Goal: Task Accomplishment & Management: Manage account settings

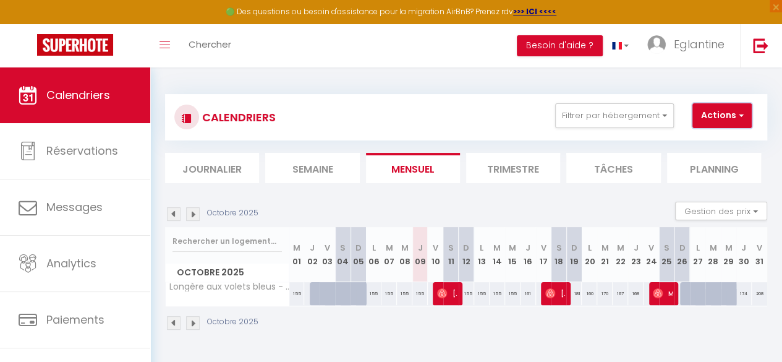
click at [736, 115] on span "button" at bounding box center [739, 115] width 7 height 12
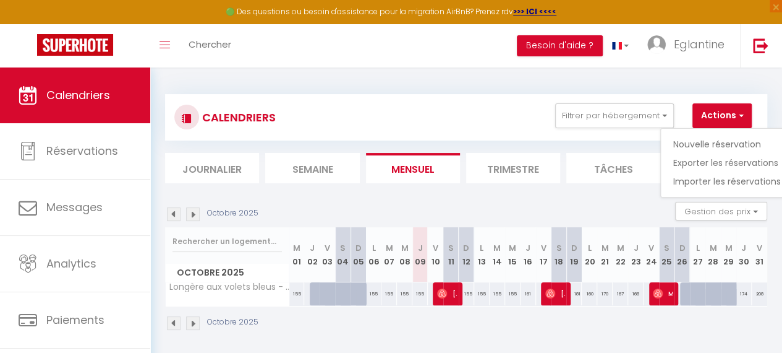
drag, startPoint x: 736, startPoint y: 115, endPoint x: 761, endPoint y: 100, distance: 29.2
click at [761, 100] on div "CALENDRIERS Filtrer par hébergement Tous Longère aux volets bleus - 1h30 de Par…" at bounding box center [466, 117] width 602 height 46
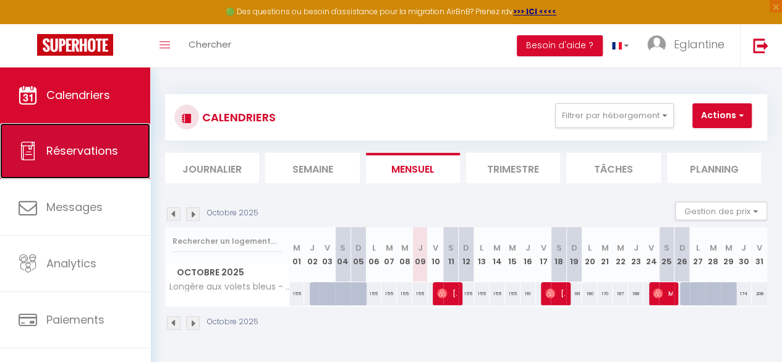
click at [54, 148] on span "Réservations" at bounding box center [82, 150] width 72 height 15
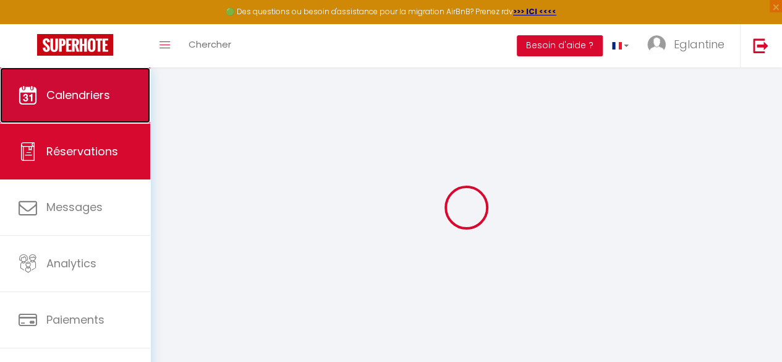
click at [62, 108] on link "Calendriers" at bounding box center [75, 95] width 150 height 56
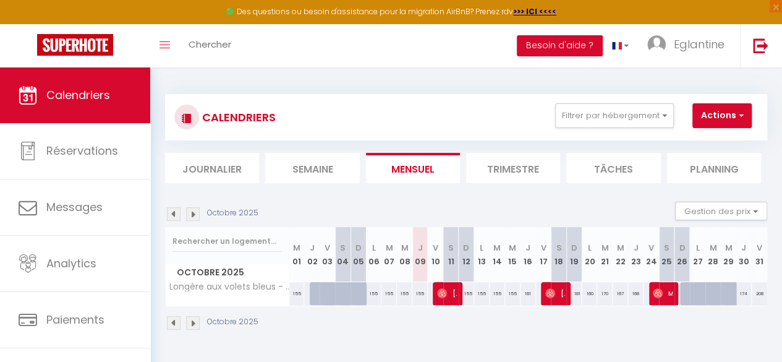
click at [231, 176] on li "Journalier" at bounding box center [212, 168] width 94 height 30
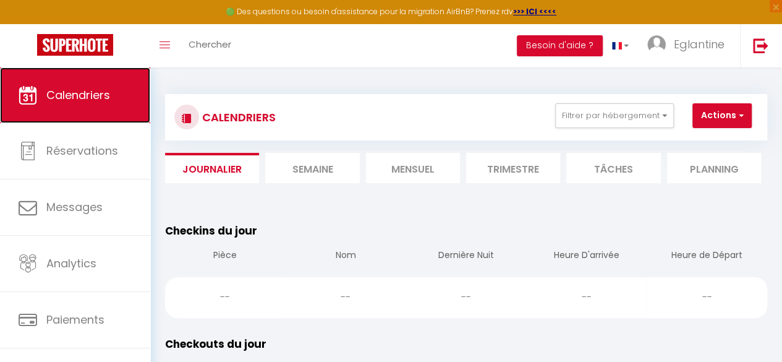
click at [114, 105] on link "Calendriers" at bounding box center [75, 95] width 150 height 56
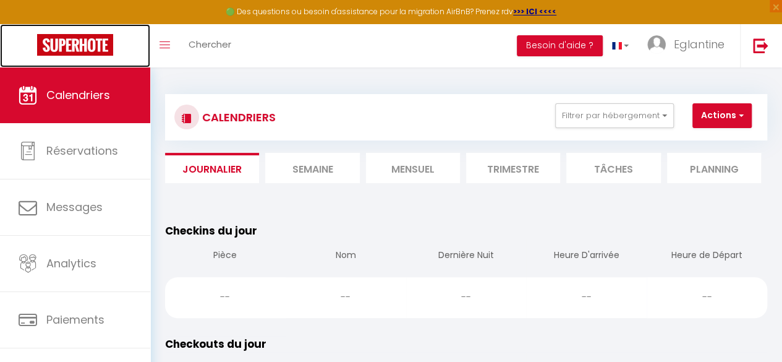
click at [76, 38] on img at bounding box center [75, 45] width 76 height 22
click at [90, 46] on img at bounding box center [75, 45] width 76 height 22
click at [66, 44] on img at bounding box center [75, 45] width 76 height 22
click at [66, 43] on img at bounding box center [75, 45] width 76 height 22
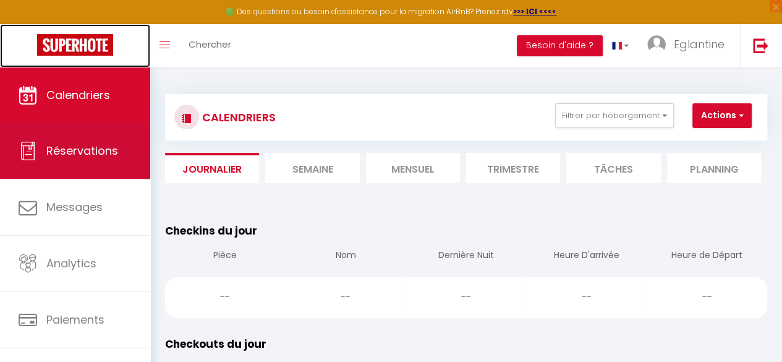
scroll to position [71, 0]
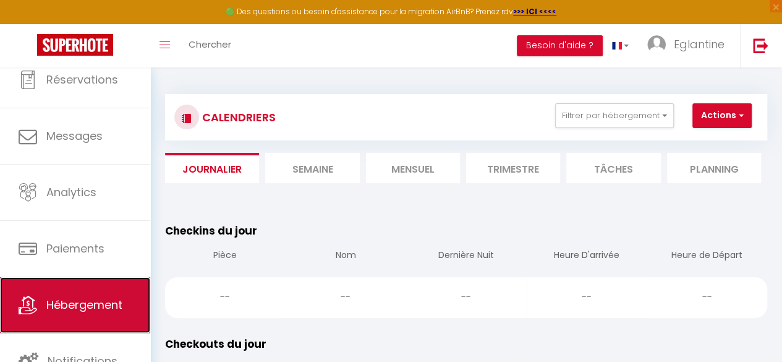
click at [80, 302] on span "Hébergement" at bounding box center [84, 304] width 76 height 15
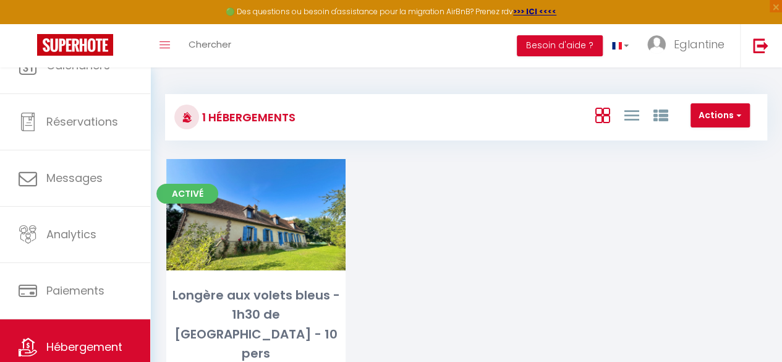
scroll to position [71, 0]
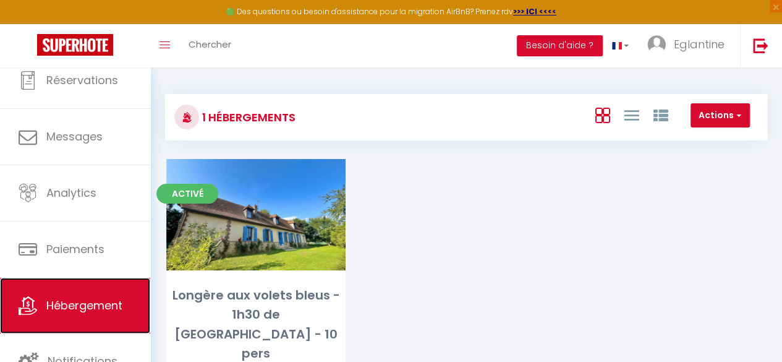
click at [89, 293] on link "Hébergement" at bounding box center [75, 306] width 150 height 56
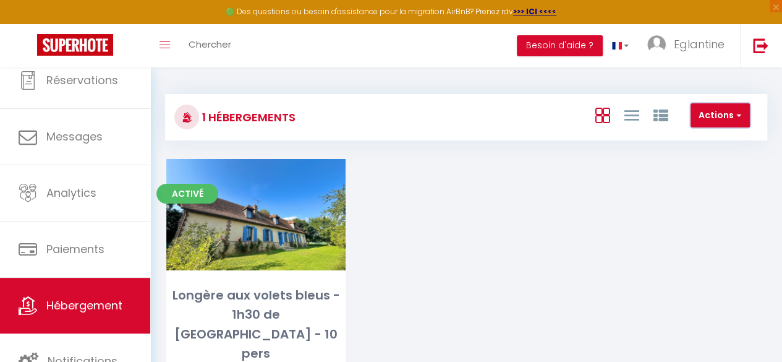
click at [713, 111] on button "Actions" at bounding box center [720, 115] width 59 height 25
click at [699, 139] on li "Créer un Hébergement" at bounding box center [692, 141] width 113 height 14
select select "3"
select select "2"
select select "1"
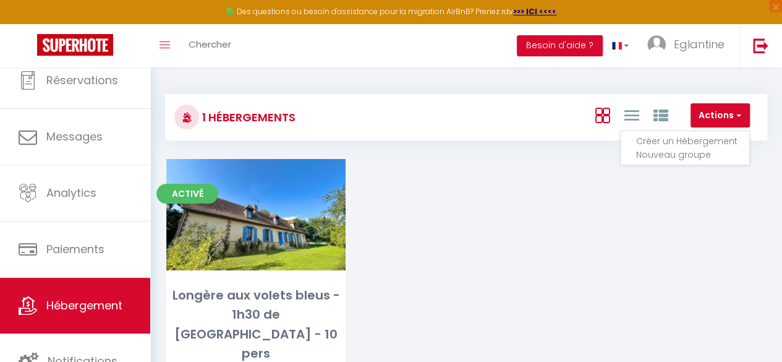
select select "1"
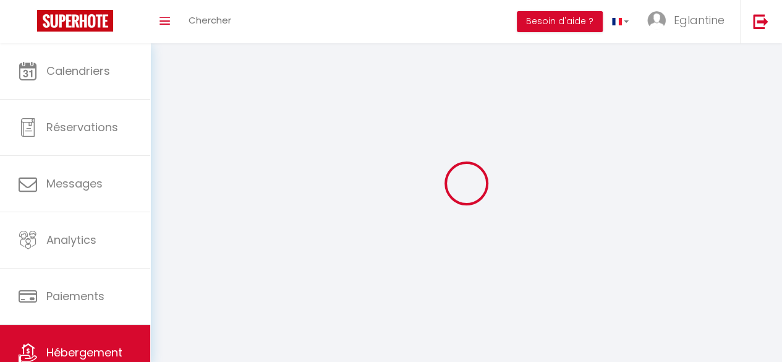
select select
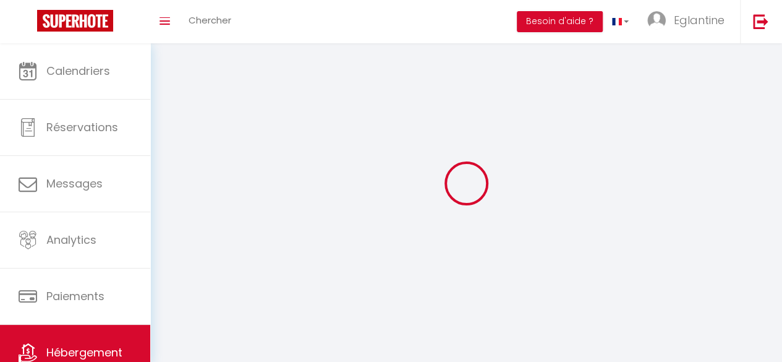
select select
checkbox input "false"
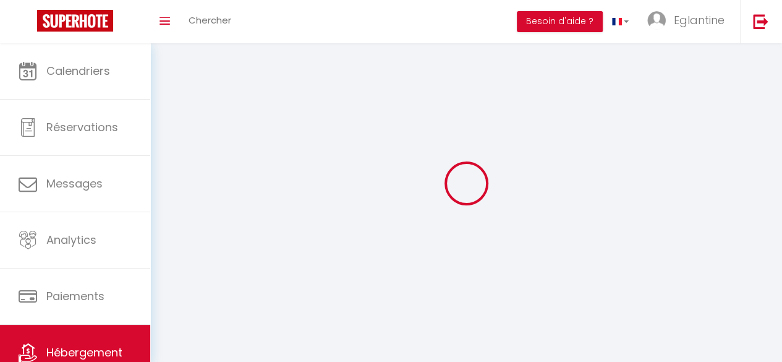
select select
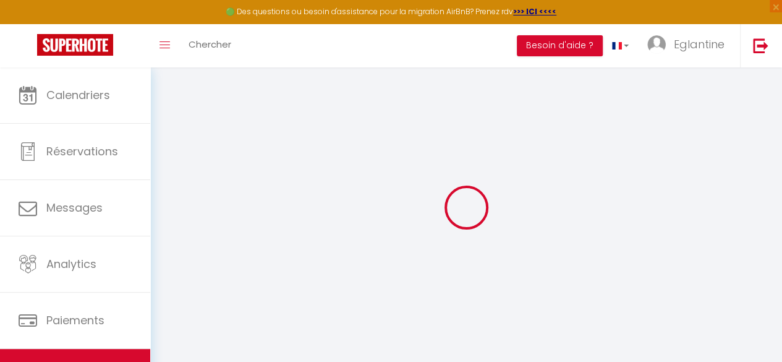
select select
checkbox input "false"
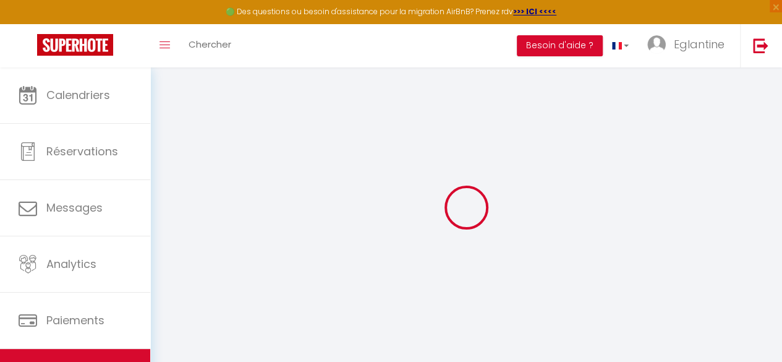
select select
select select "15:00"
select select "23:45"
select select "11:00"
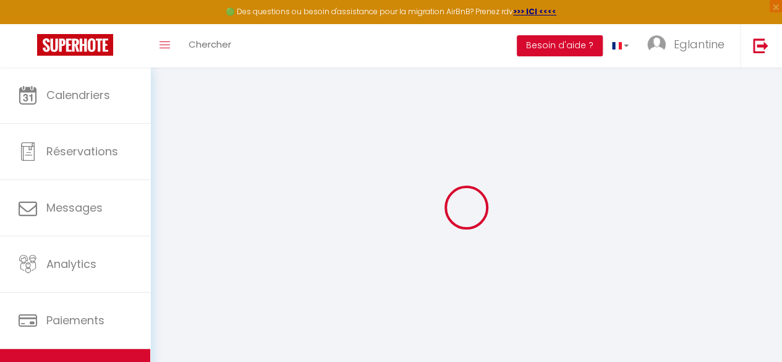
select select "30"
select select "120"
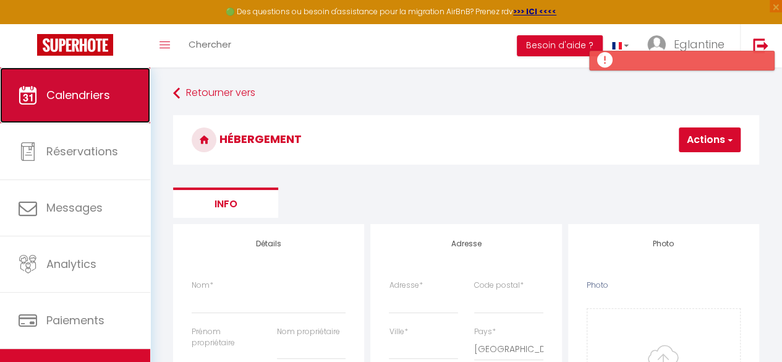
click at [99, 93] on span "Calendriers" at bounding box center [78, 94] width 64 height 15
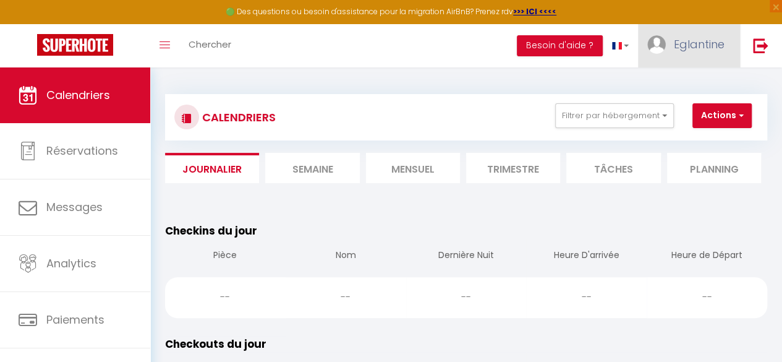
click at [694, 43] on span "Eglantine" at bounding box center [699, 43] width 51 height 15
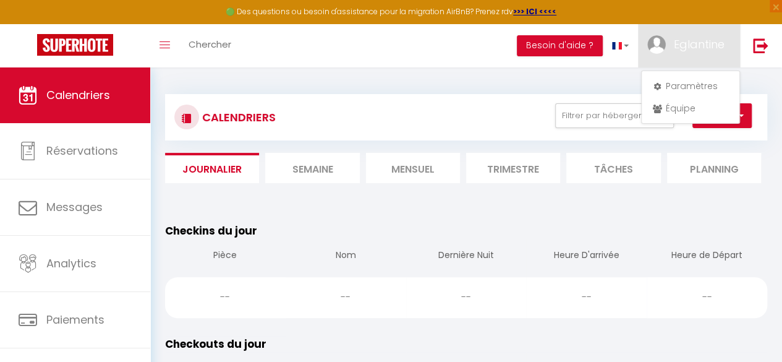
click at [526, 65] on li "Besoin d'aide ?" at bounding box center [560, 45] width 86 height 43
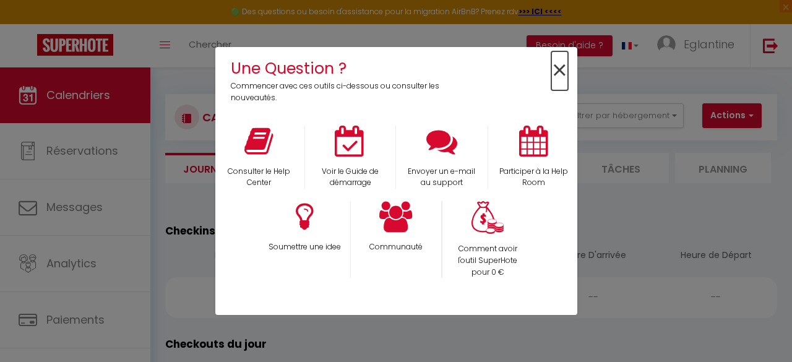
click at [557, 66] on span "×" at bounding box center [559, 70] width 17 height 39
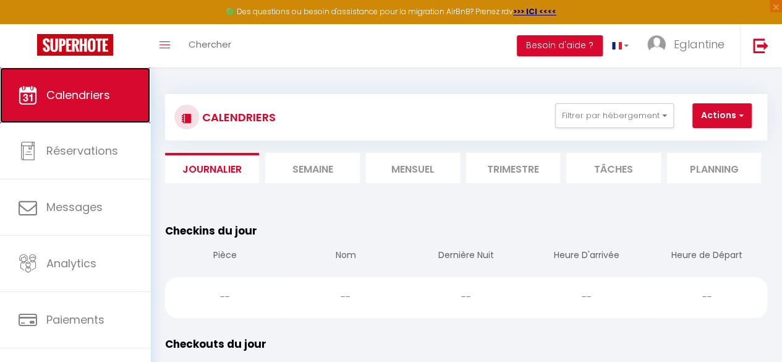
click at [84, 109] on link "Calendriers" at bounding box center [75, 95] width 150 height 56
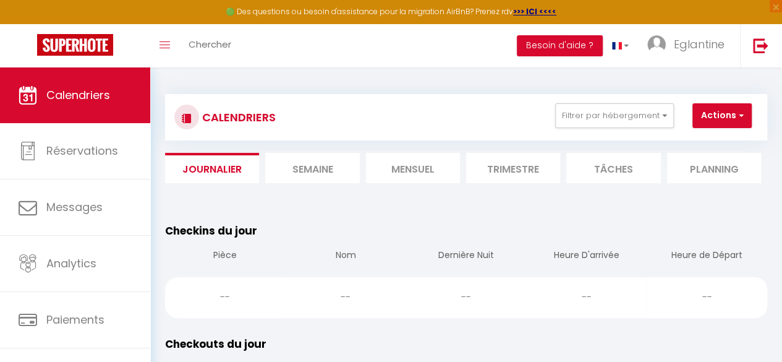
click at [294, 159] on li "Semaine" at bounding box center [312, 168] width 94 height 30
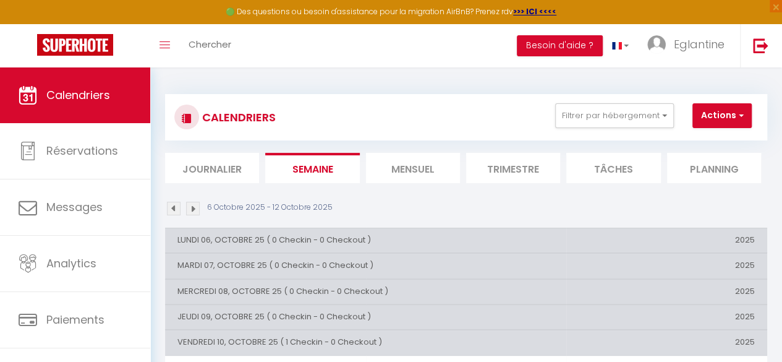
click at [611, 169] on li "Tâches" at bounding box center [614, 168] width 94 height 30
select select
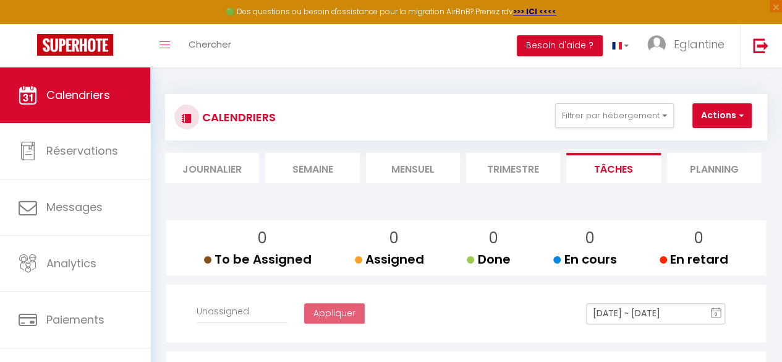
click at [162, 207] on div "CALENDRIERS Filtrer par hébergement Tous Longère aux volets bleus - 1h30 de Par…" at bounding box center [466, 351] width 632 height 569
click at [708, 113] on button "Actions" at bounding box center [722, 115] width 59 height 25
click at [268, 46] on div "Toggle menubar Chercher BUTTON Besoin d'aide ? Eglantine Paramètres Équipe" at bounding box center [431, 45] width 683 height 43
click at [192, 35] on link "Chercher" at bounding box center [209, 45] width 61 height 43
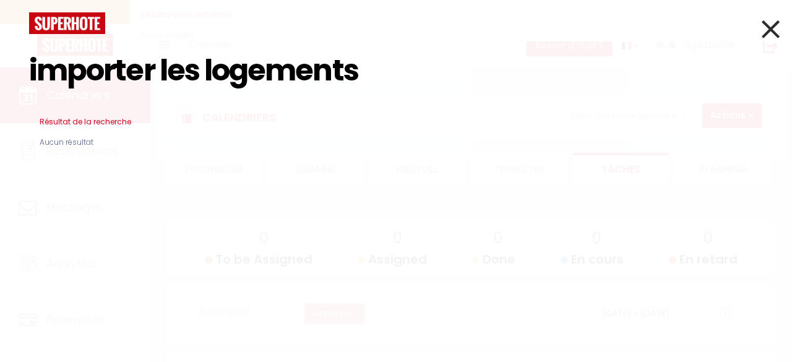
drag, startPoint x: 55, startPoint y: 132, endPoint x: 60, endPoint y: 126, distance: 7.4
click at [55, 132] on span "Aucun résultat" at bounding box center [66, 142] width 75 height 32
click at [74, 142] on span "Aucun résultat" at bounding box center [66, 142] width 75 height 32
drag, startPoint x: 160, startPoint y: 75, endPoint x: 791, endPoint y: -43, distance: 642.5
click at [782, 0] on html "🟢 Des questions ou besoin d'assistance pour la migration AirBnB? Prenez rdv >>>…" at bounding box center [396, 181] width 792 height 362
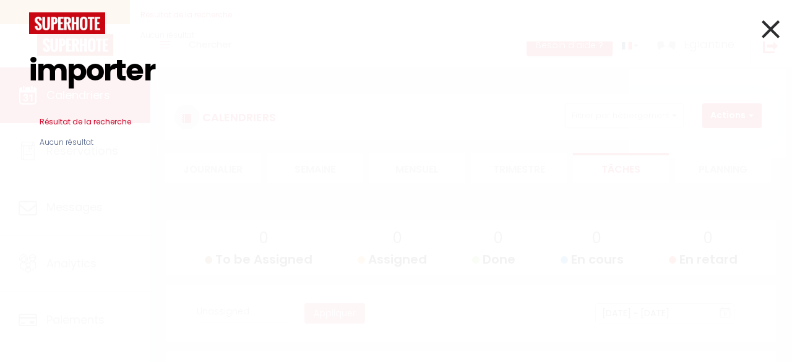
type input "importer"
click at [768, 30] on icon at bounding box center [770, 29] width 18 height 31
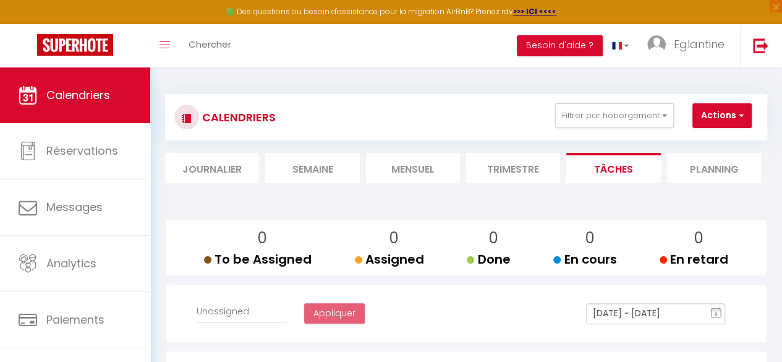
click at [640, 96] on div "CALENDRIERS Filtrer par hébergement Tous Longère aux volets bleus - 1h30 de Par…" at bounding box center [466, 117] width 602 height 46
click at [620, 118] on button "Filtrer par hébergement" at bounding box center [614, 115] width 119 height 25
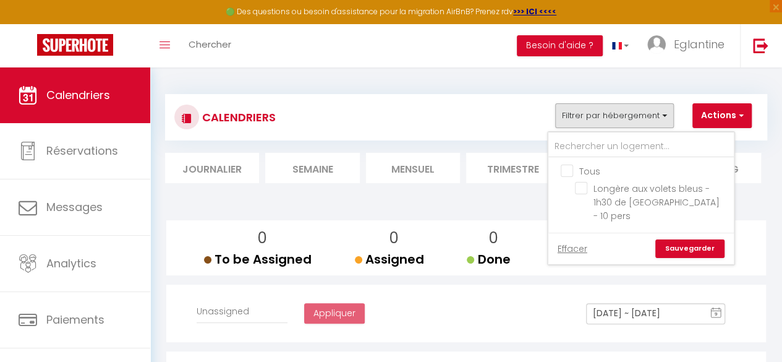
drag, startPoint x: 476, startPoint y: 92, endPoint x: 471, endPoint y: 95, distance: 6.4
click at [476, 92] on div "CALENDRIERS Filtrer par hébergement Tous Longère aux volets bleus - 1h30 de Par…" at bounding box center [466, 351] width 602 height 539
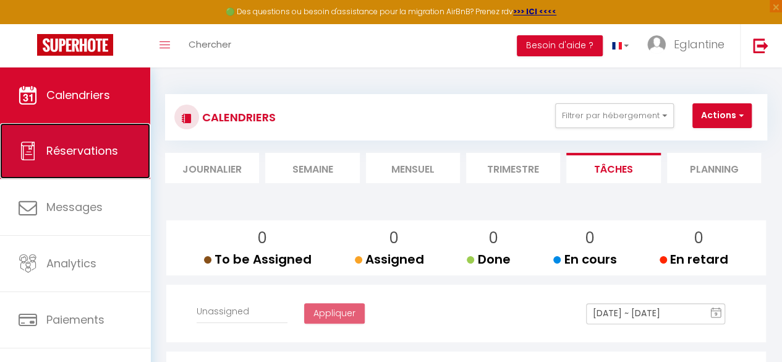
click at [86, 127] on link "Réservations" at bounding box center [75, 151] width 150 height 56
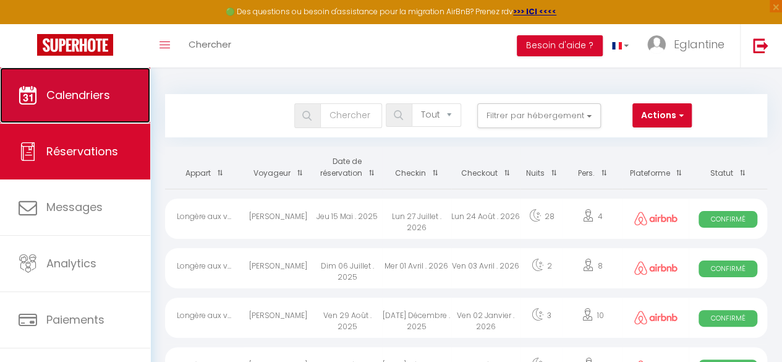
click at [61, 114] on link "Calendriers" at bounding box center [75, 95] width 150 height 56
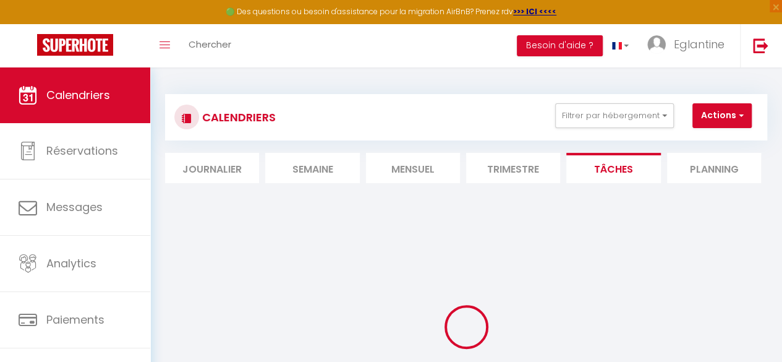
select select
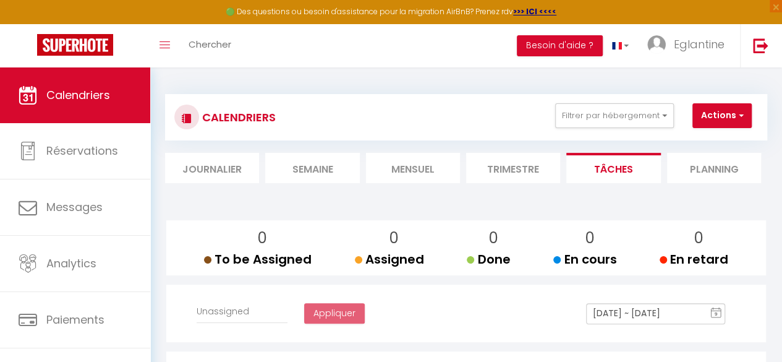
click at [351, 161] on li "Semaine" at bounding box center [312, 168] width 94 height 30
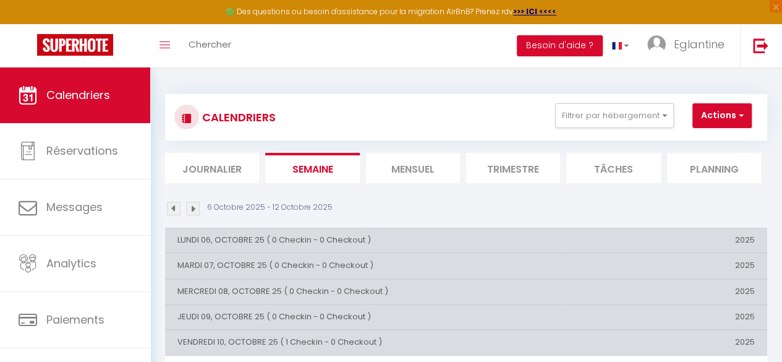
click at [403, 167] on li "Mensuel" at bounding box center [413, 168] width 94 height 30
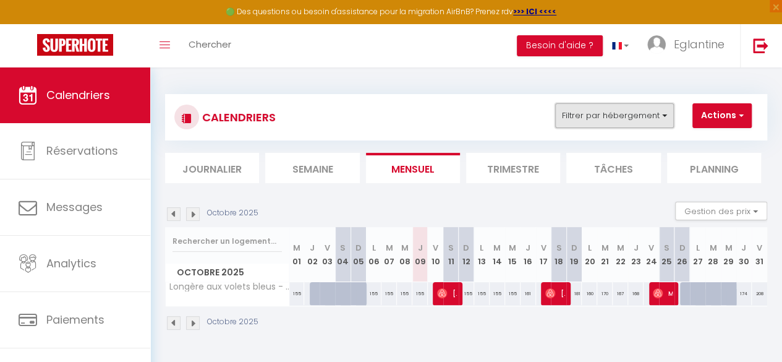
click at [672, 113] on button "Filtrer par hébergement" at bounding box center [614, 115] width 119 height 25
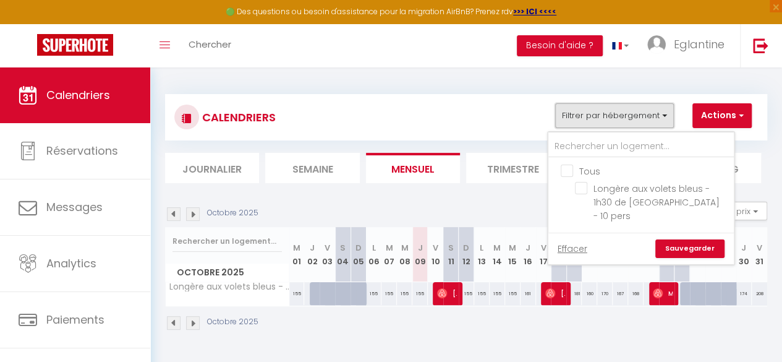
click at [672, 118] on button "Filtrer par hébergement" at bounding box center [614, 115] width 119 height 25
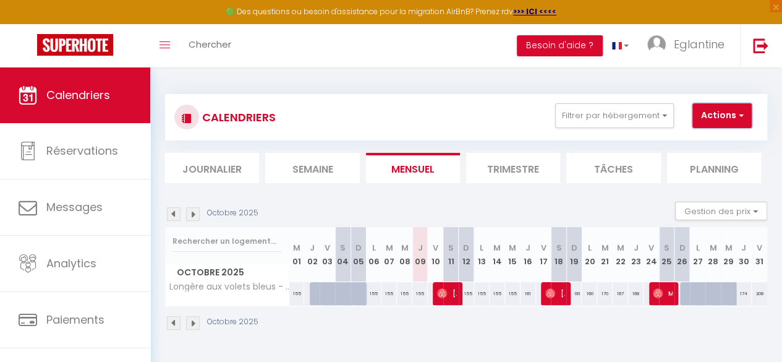
click at [737, 117] on span "button" at bounding box center [739, 115] width 7 height 12
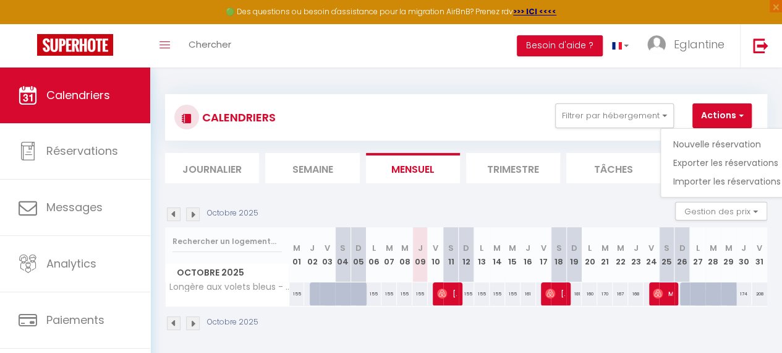
click at [359, 73] on div "CALENDRIERS Filtrer par hébergement Tous Longère aux volets bleus - 1h30 de Par…" at bounding box center [466, 212] width 632 height 290
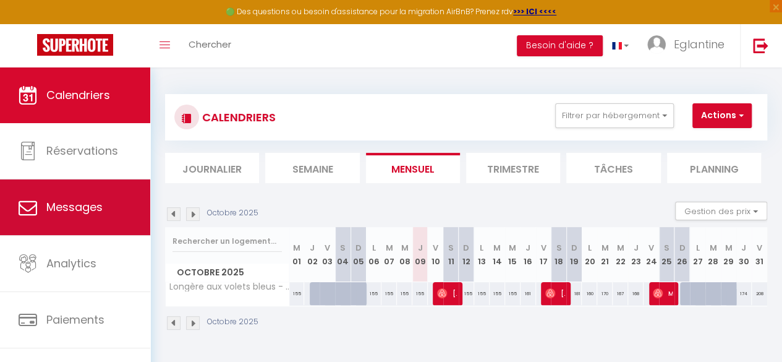
scroll to position [71, 0]
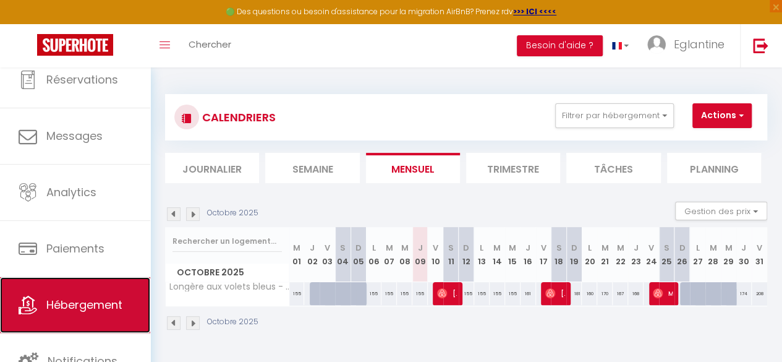
click at [63, 328] on link "Hébergement" at bounding box center [75, 305] width 150 height 56
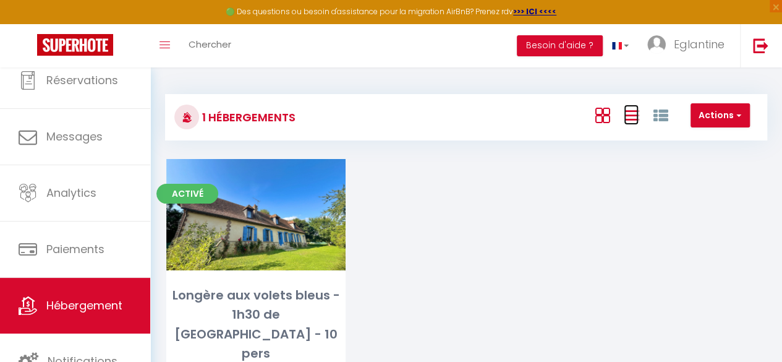
click at [638, 118] on icon at bounding box center [631, 115] width 15 height 15
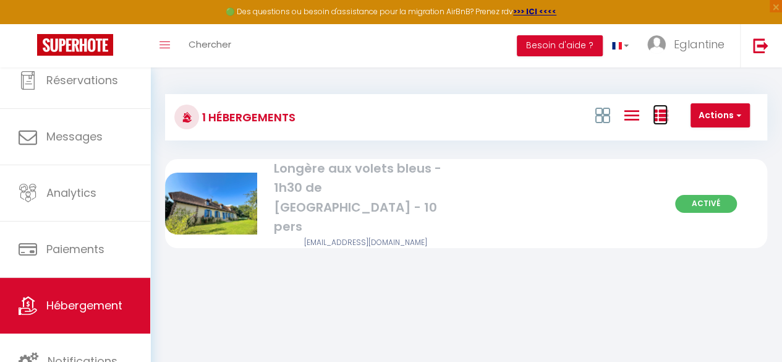
click at [658, 117] on icon at bounding box center [660, 115] width 15 height 15
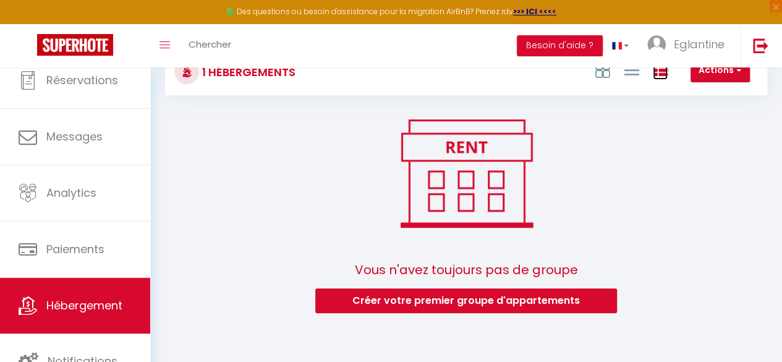
scroll to position [27, 0]
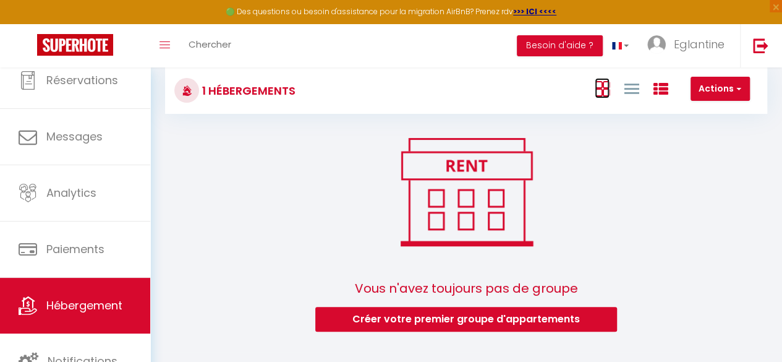
click at [598, 85] on icon at bounding box center [602, 88] width 15 height 15
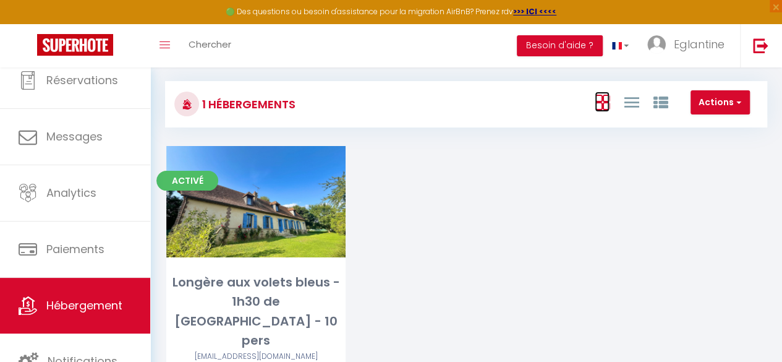
scroll to position [0, 0]
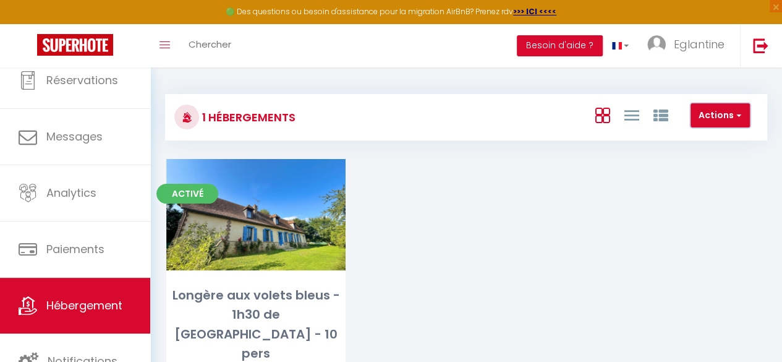
click at [743, 122] on button "Actions" at bounding box center [720, 115] width 59 height 25
click at [756, 47] on img at bounding box center [760, 45] width 15 height 15
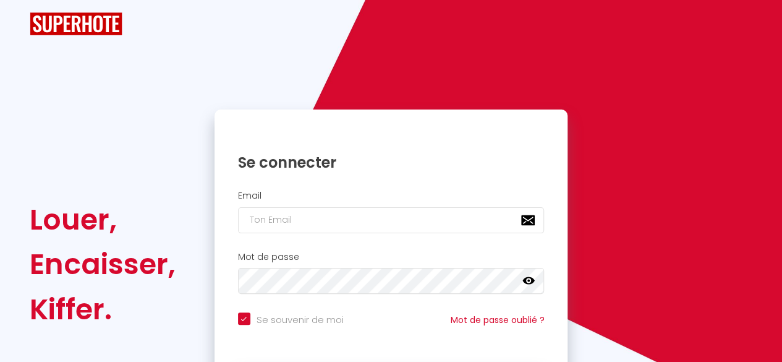
checkbox input "true"
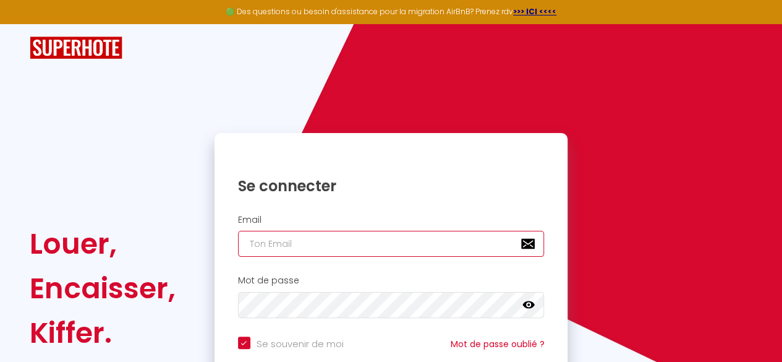
type input "[EMAIL_ADDRESS][DOMAIN_NAME]"
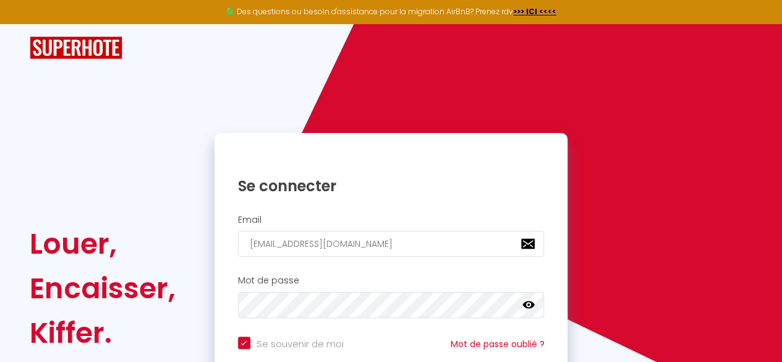
scroll to position [118, 0]
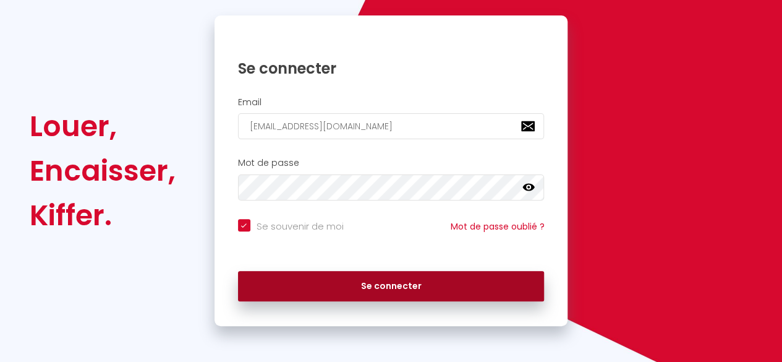
click at [366, 272] on button "Se connecter" at bounding box center [391, 286] width 307 height 31
checkbox input "true"
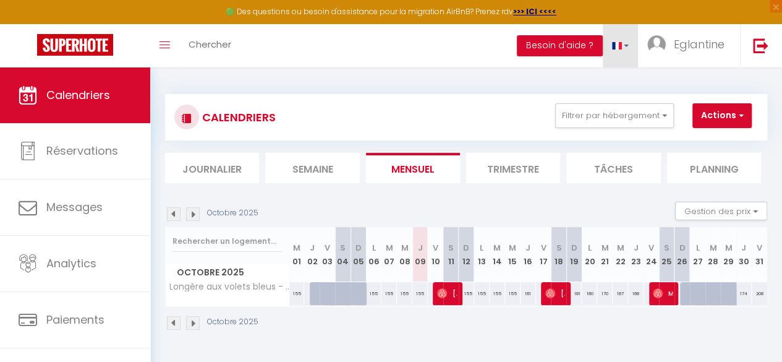
click at [627, 34] on link at bounding box center [621, 45] width 36 height 43
click at [521, 101] on div "CALENDRIERS Filtrer par hébergement Tous Longère aux volets bleus - 1h30 de Par…" at bounding box center [466, 117] width 602 height 46
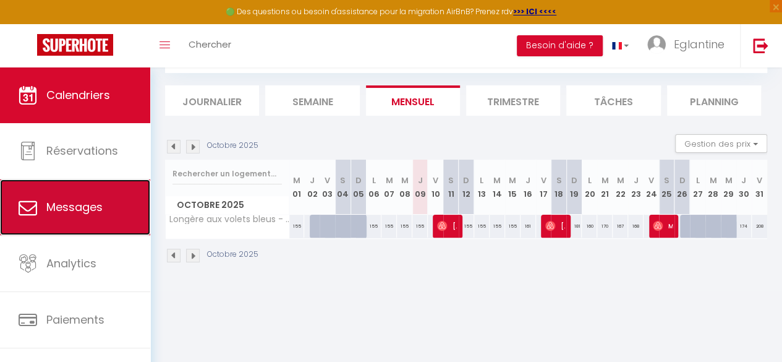
click at [69, 229] on link "Messages" at bounding box center [75, 207] width 150 height 56
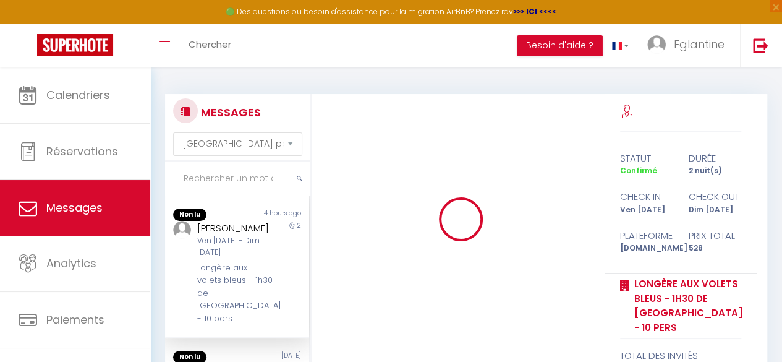
click at [69, 243] on link "Analytics" at bounding box center [75, 264] width 150 height 56
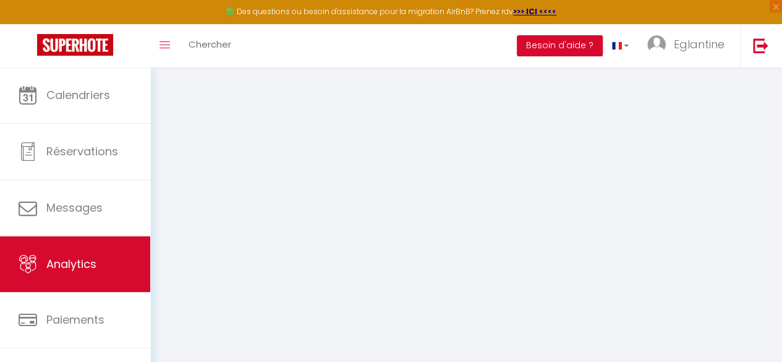
select select "2025"
select select "10"
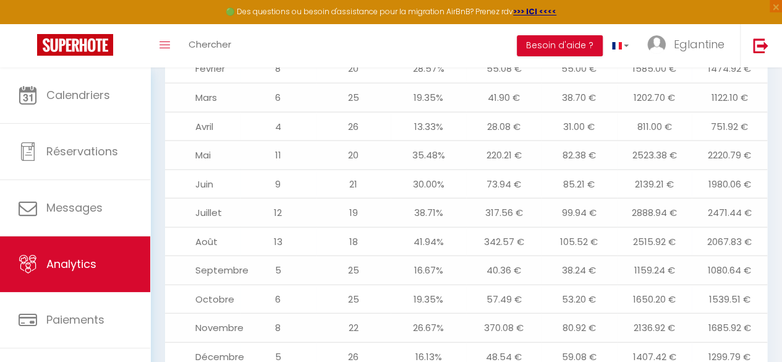
scroll to position [1403, 0]
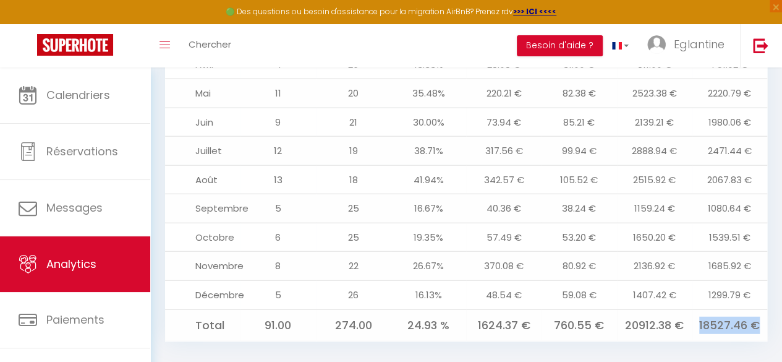
drag, startPoint x: 701, startPoint y: 311, endPoint x: 766, endPoint y: 307, distance: 65.1
click at [766, 309] on td "18527.46 €" at bounding box center [729, 325] width 75 height 32
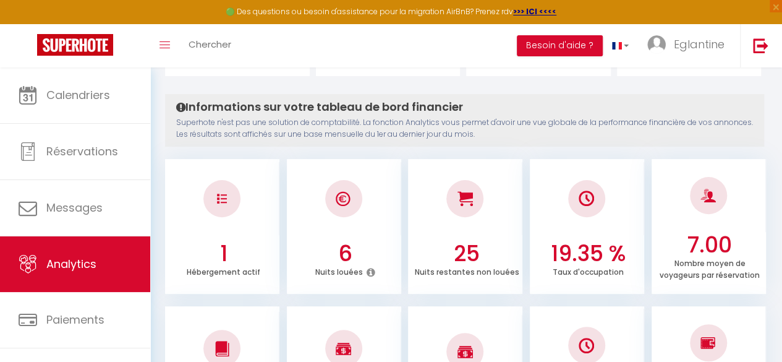
scroll to position [0, 0]
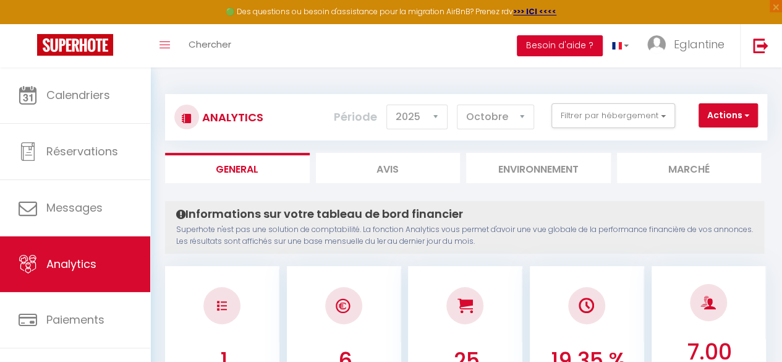
click at [536, 48] on button "Besoin d'aide ?" at bounding box center [560, 45] width 86 height 21
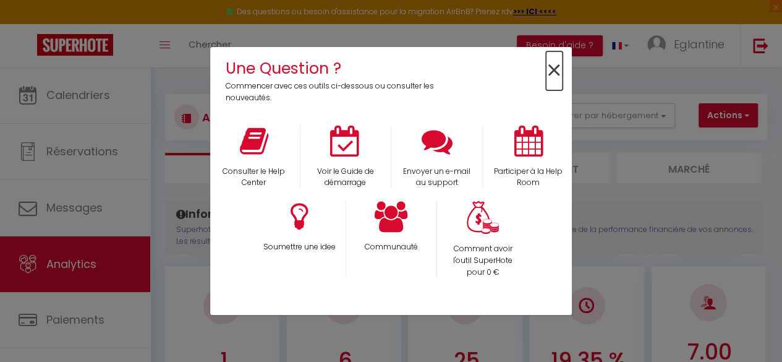
click at [552, 73] on span "×" at bounding box center [554, 70] width 17 height 39
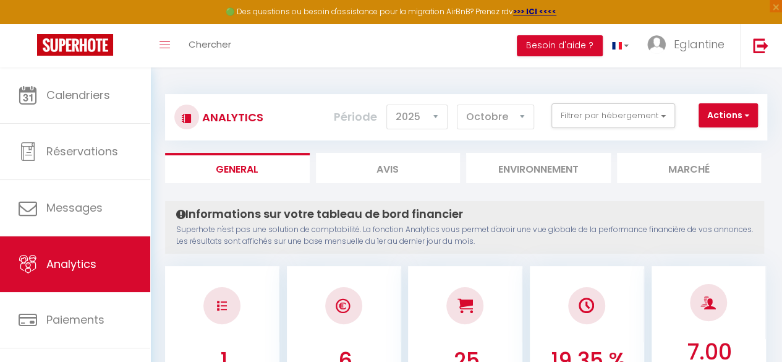
click at [452, 45] on div "Toggle menubar Chercher BUTTON Besoin d'aide ? Eglantine Paramètres Équipe" at bounding box center [431, 45] width 683 height 43
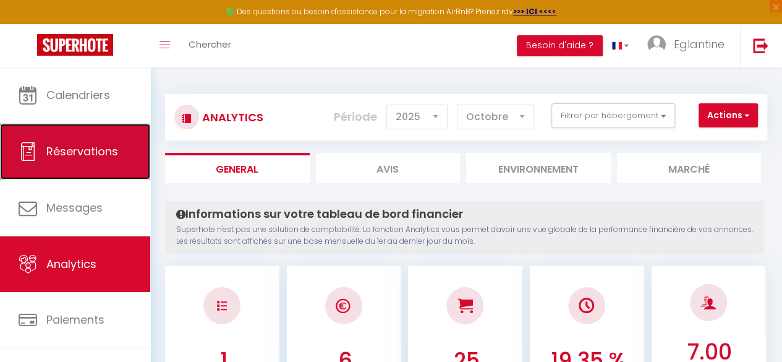
click at [62, 147] on span "Réservations" at bounding box center [82, 151] width 72 height 15
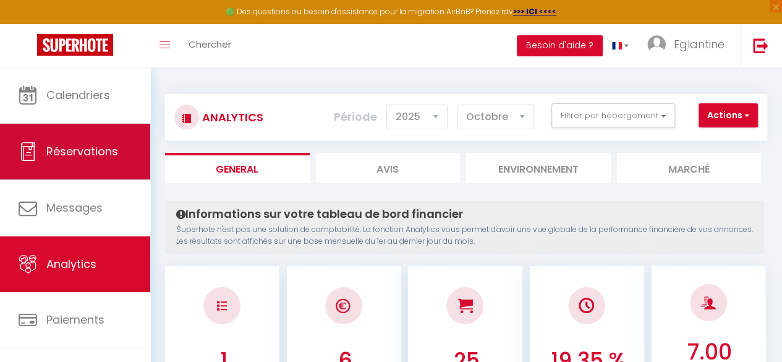
select select "not_cancelled"
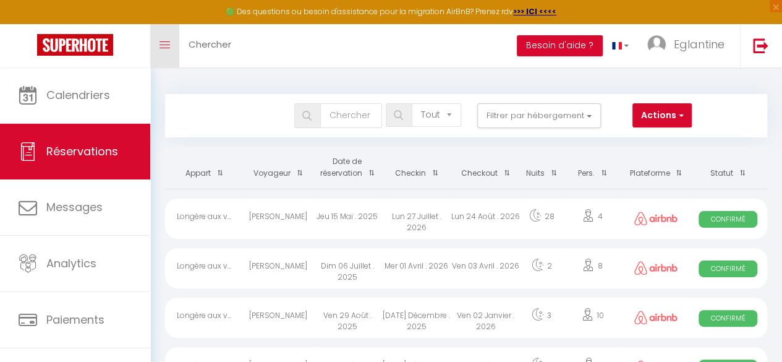
click at [164, 49] on link "Toggle menubar" at bounding box center [164, 45] width 29 height 43
click at [167, 43] on icon "Toggle menubar" at bounding box center [165, 44] width 11 height 7
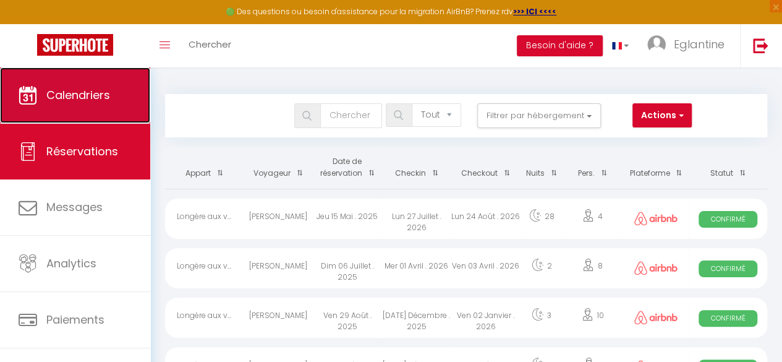
click at [95, 101] on span "Calendriers" at bounding box center [78, 94] width 64 height 15
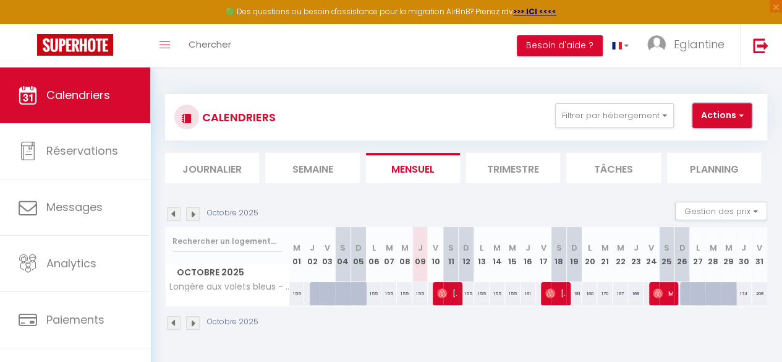
click at [701, 111] on button "Actions" at bounding box center [722, 115] width 59 height 25
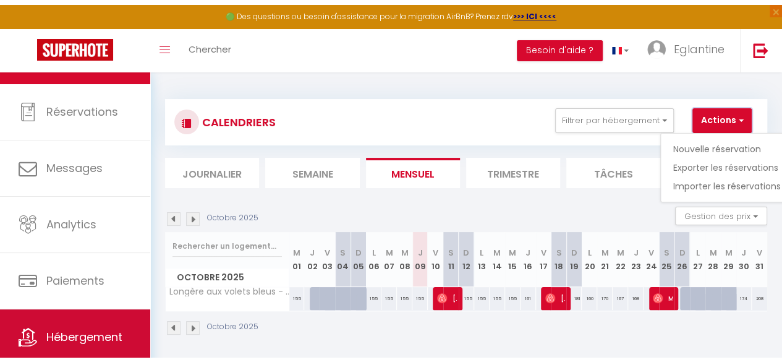
scroll to position [80, 0]
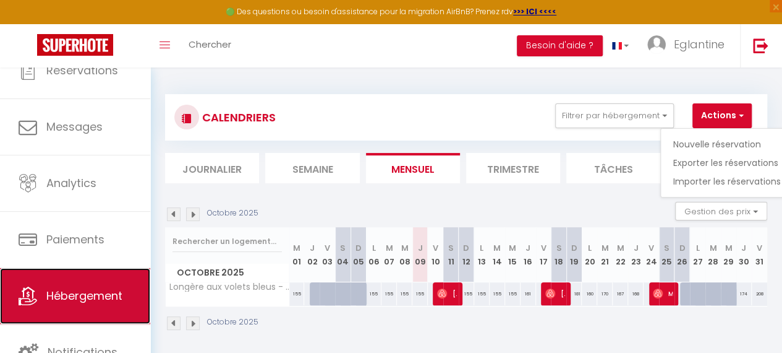
click at [71, 293] on link "Hébergement" at bounding box center [75, 296] width 150 height 56
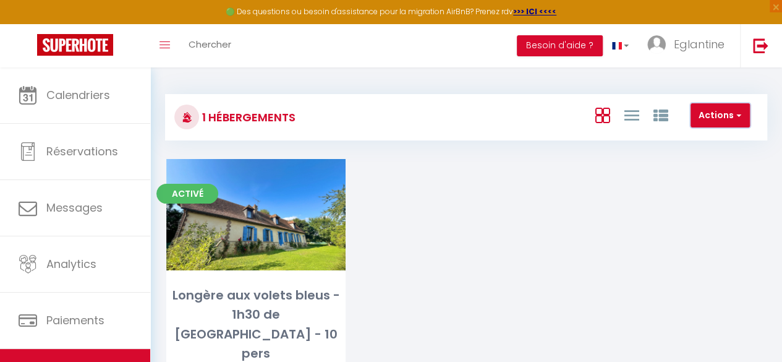
click at [700, 114] on button "Actions" at bounding box center [720, 115] width 59 height 25
click at [700, 139] on li "Créer un Hébergement" at bounding box center [692, 141] width 113 height 14
select select "3"
select select "2"
select select "1"
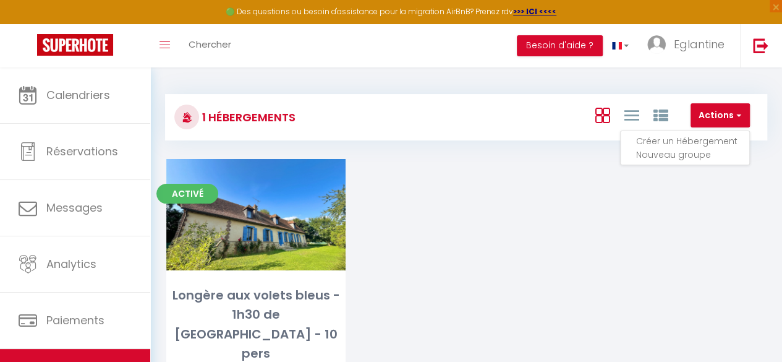
select select "1"
select select "28"
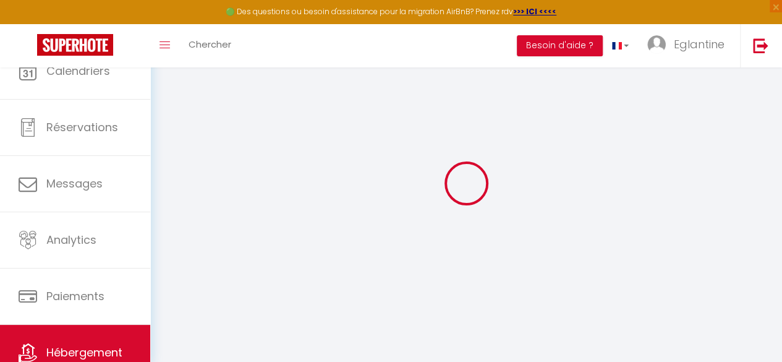
select select
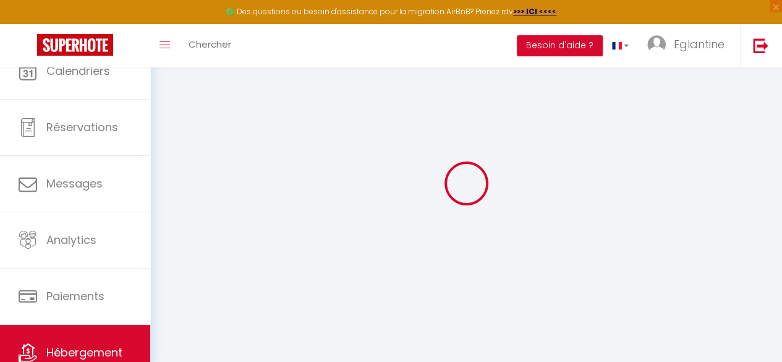
select select
checkbox input "false"
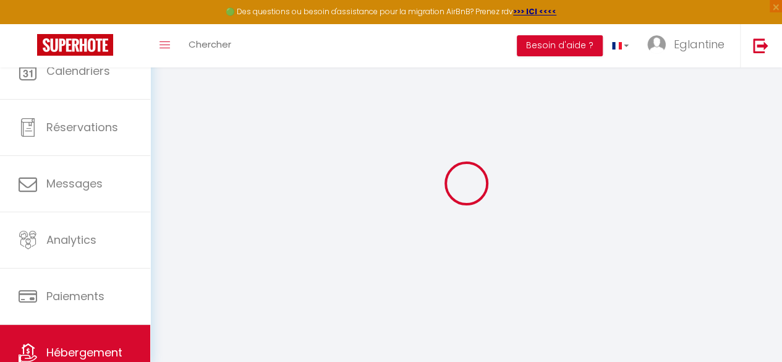
select select
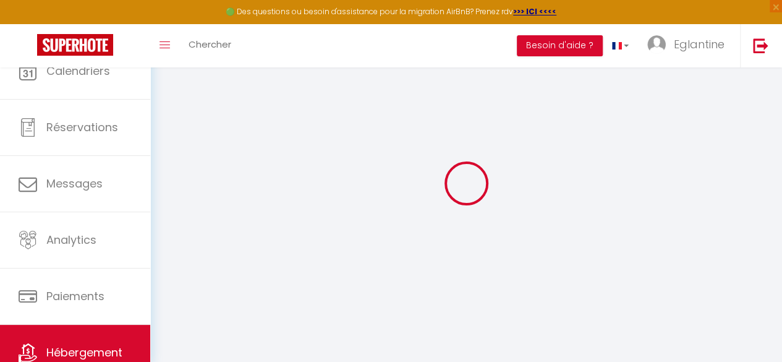
select select
checkbox input "false"
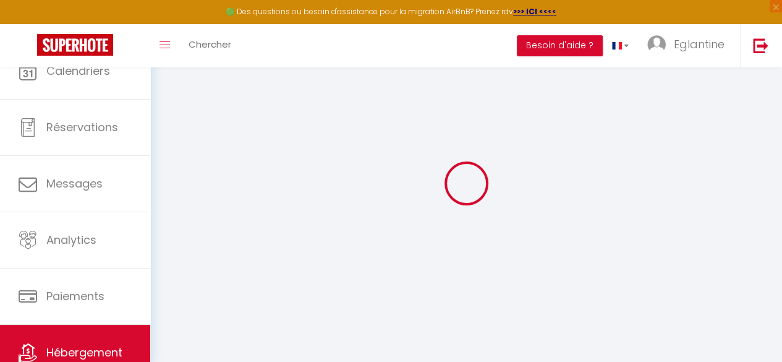
checkbox input "false"
select select
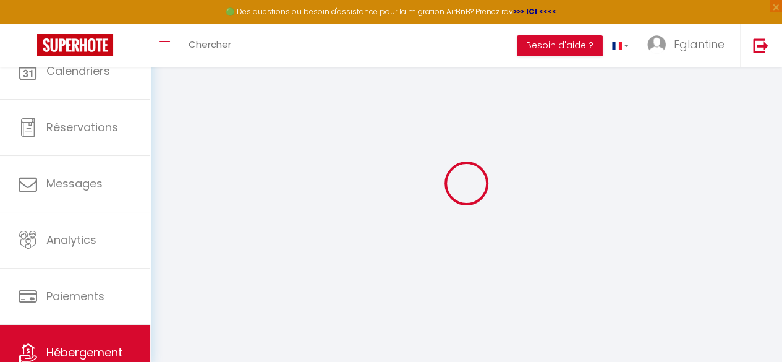
checkbox input "false"
select select
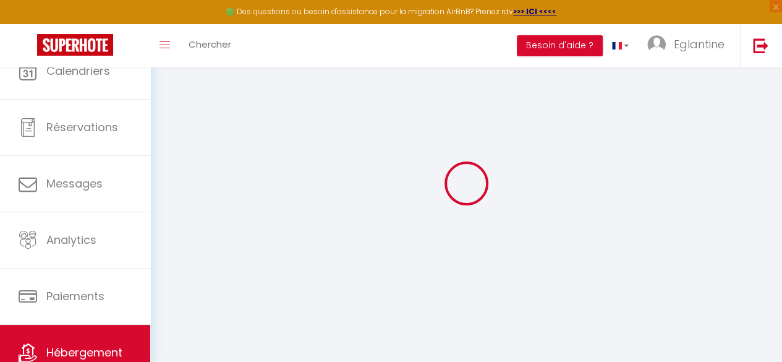
select select
select select "15:00"
select select "23:45"
select select "11:00"
select select "30"
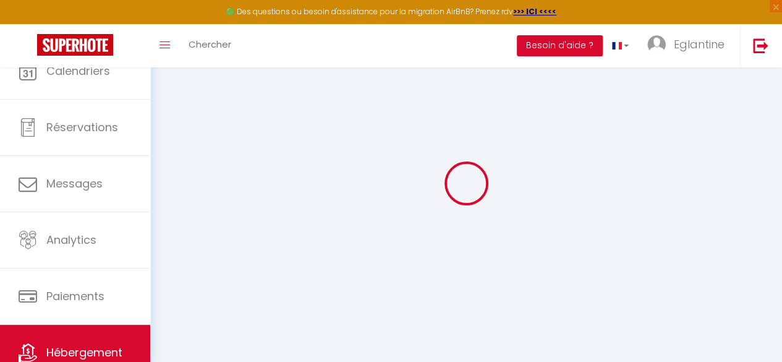
select select "120"
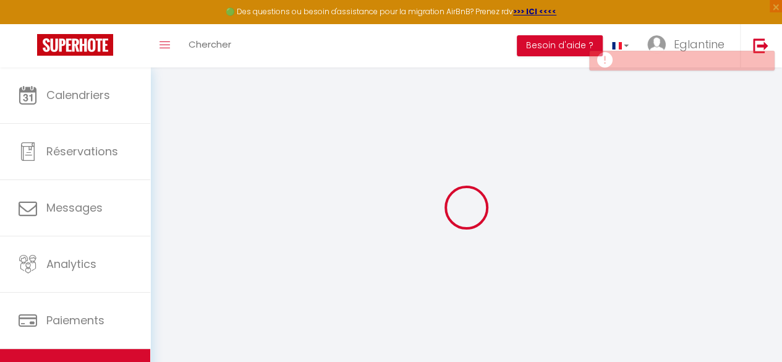
select select
checkbox input "false"
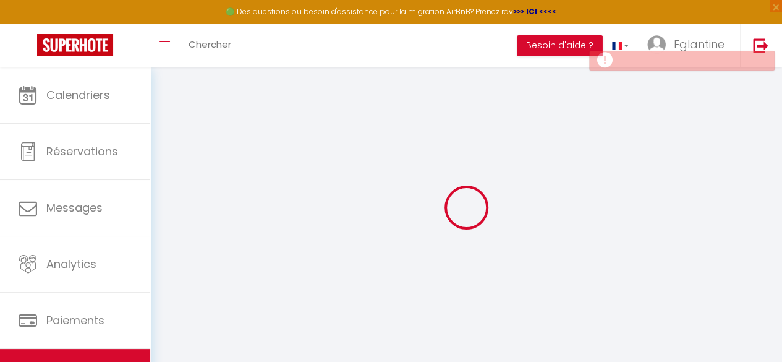
select select
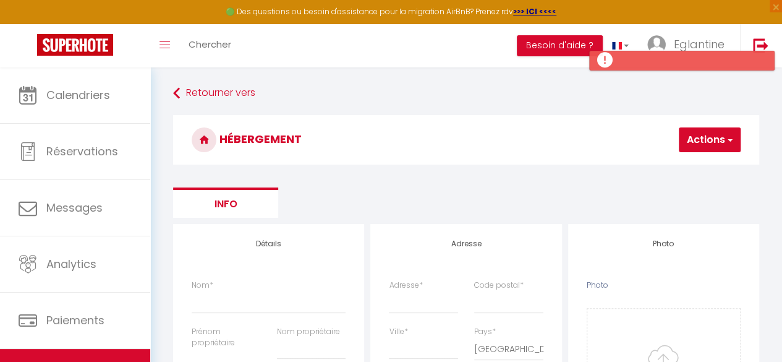
click at [716, 132] on button "Actions" at bounding box center [710, 139] width 62 height 25
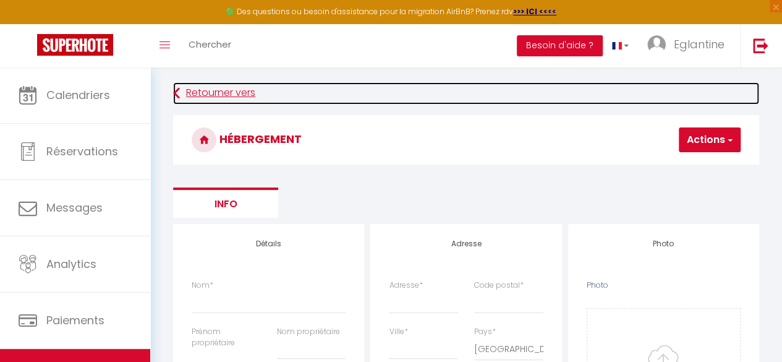
click at [204, 98] on link "Retourner vers" at bounding box center [466, 93] width 586 height 22
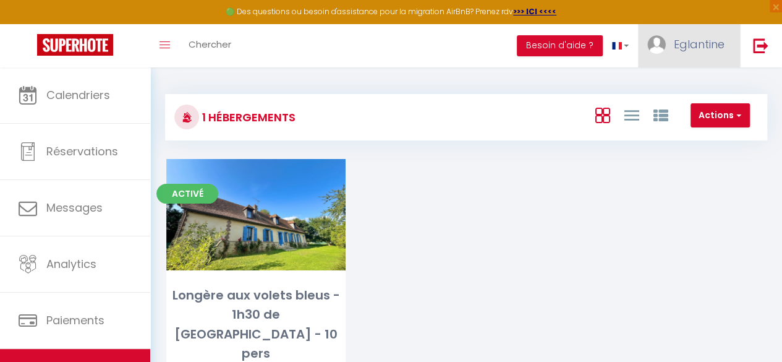
click at [689, 50] on span "Eglantine" at bounding box center [699, 43] width 51 height 15
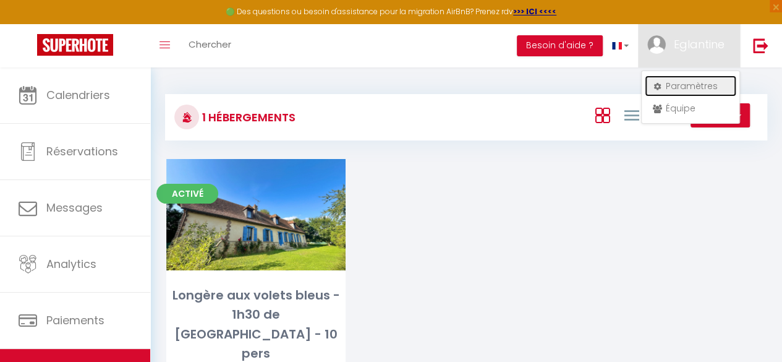
click at [689, 81] on link "Paramètres" at bounding box center [691, 85] width 92 height 21
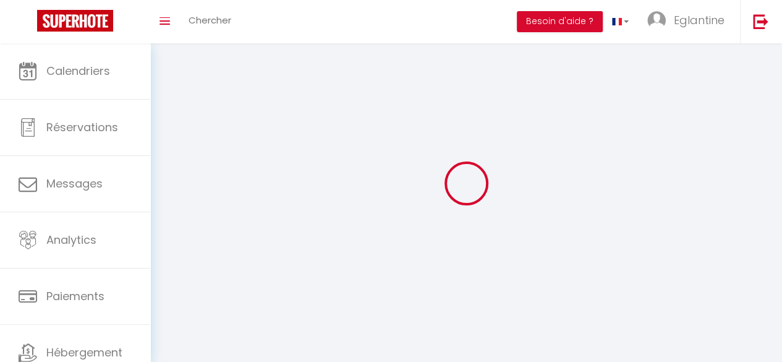
type input "Eglantine"
type input "Godefroy"
type input "[PHONE_NUMBER]"
type input "[STREET_ADDRESS][PERSON_NAME]"
type input "75017"
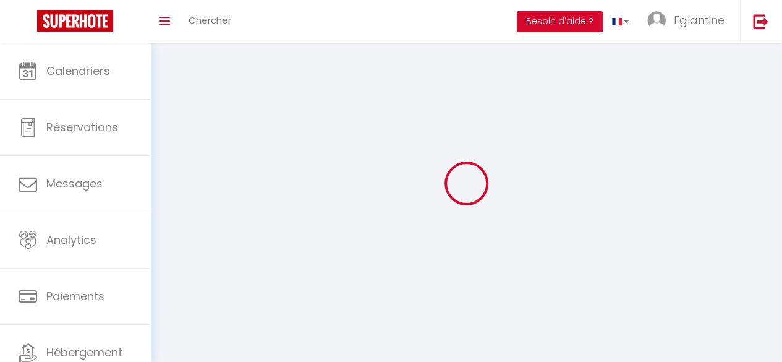
type input "[GEOGRAPHIC_DATA]"
type input "tO5kVHkTVgsyGWkBecQxjBSYL"
type input "gVafPt8RIQoZ6UhqLoluYgbMS"
type input "[URL][DOMAIN_NAME]"
select select "28"
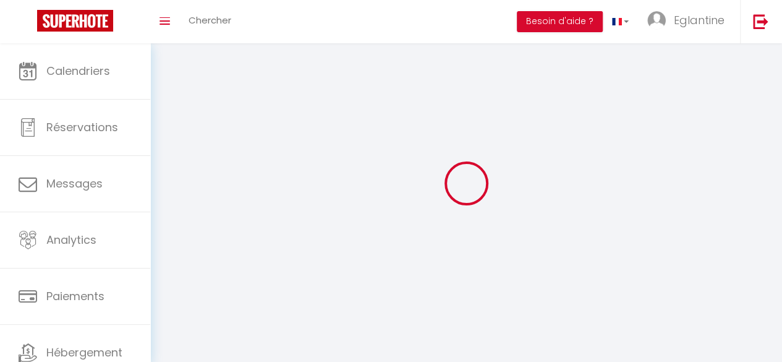
select select "fr"
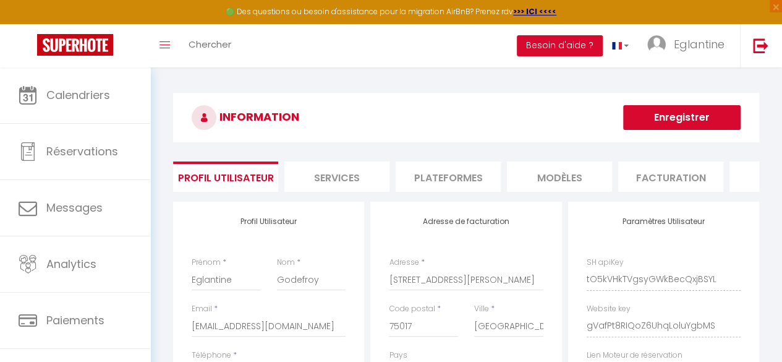
click at [415, 170] on li "Plateformes" at bounding box center [448, 176] width 105 height 30
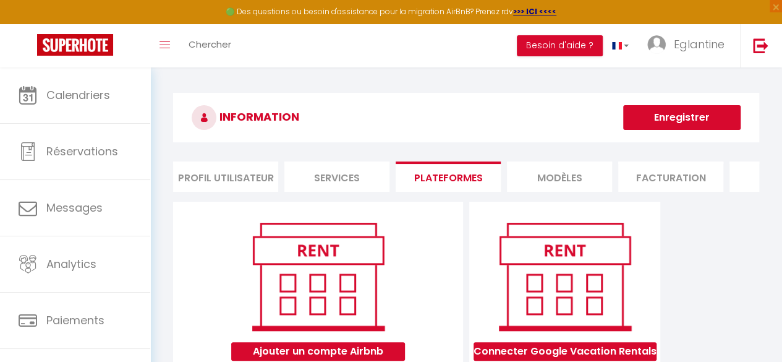
scroll to position [124, 0]
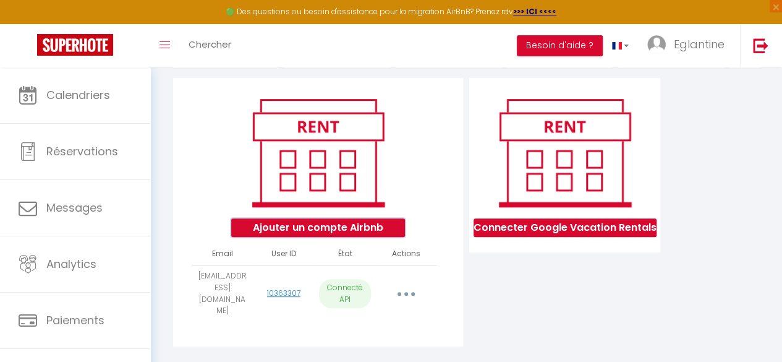
click at [351, 237] on button "Ajouter un compte Airbnb" at bounding box center [318, 227] width 174 height 19
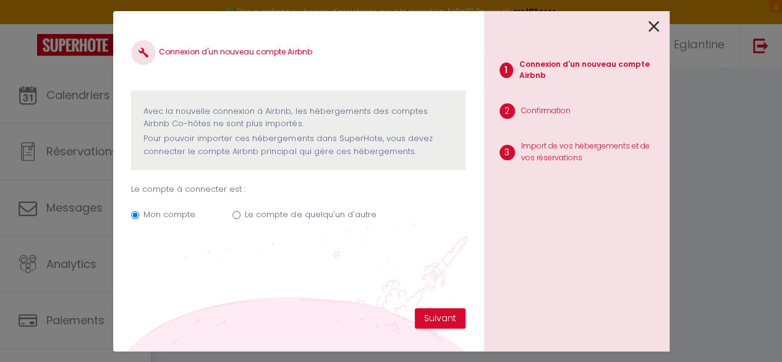
click at [267, 215] on label "Le compte de quelqu'un d'autre" at bounding box center [310, 214] width 131 height 12
click at [241, 215] on input "Le compte de quelqu'un d'autre" at bounding box center [237, 215] width 8 height 8
radio input "true"
radio input "false"
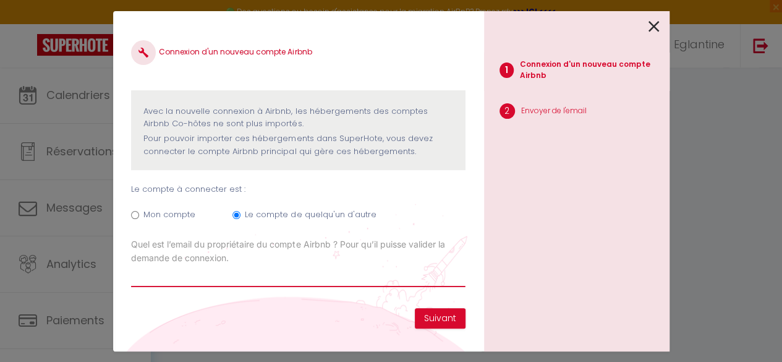
click at [187, 276] on input "Email connexion Airbnb" at bounding box center [298, 276] width 334 height 22
type input "[EMAIL_ADDRESS][DOMAIN_NAME]"
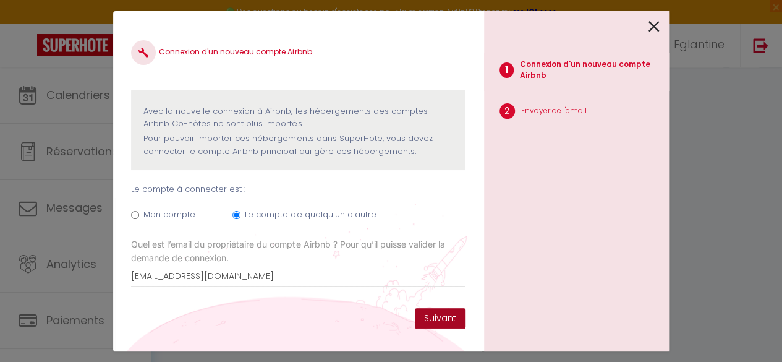
click at [444, 320] on button "Suivant" at bounding box center [440, 318] width 51 height 21
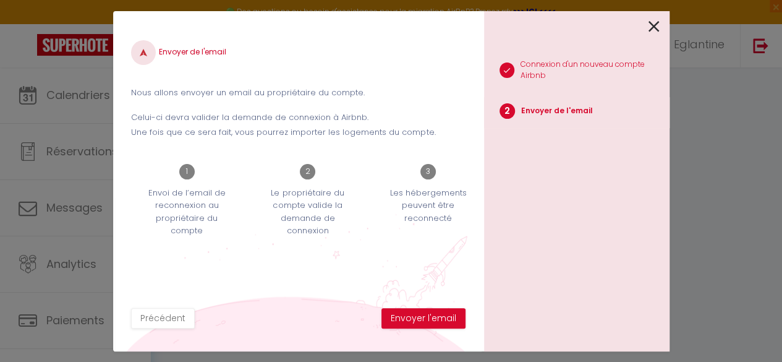
scroll to position [147, 0]
click at [422, 319] on button "Envoyer l'email" at bounding box center [424, 318] width 84 height 21
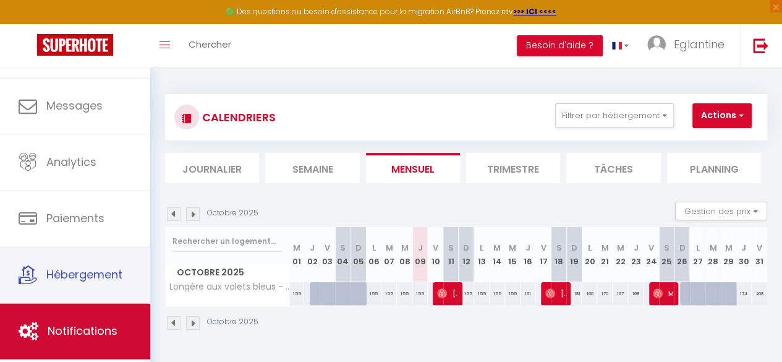
scroll to position [71, 0]
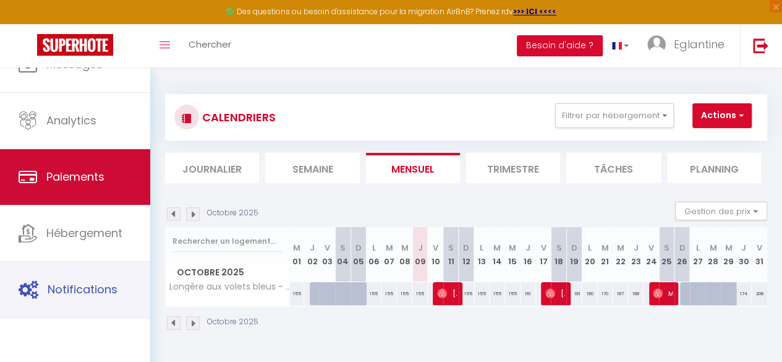
click at [65, 205] on link "Paiements" at bounding box center [75, 177] width 150 height 56
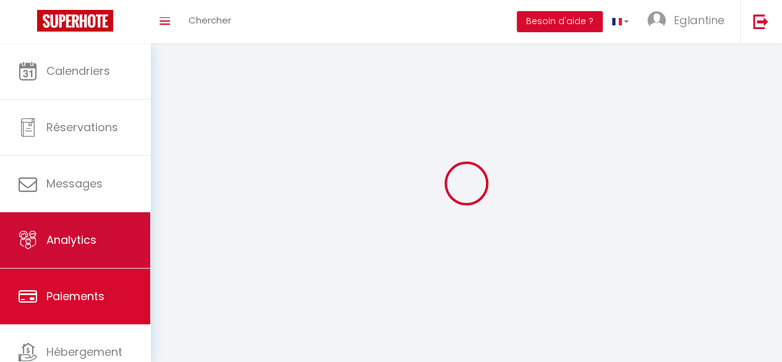
select select "2"
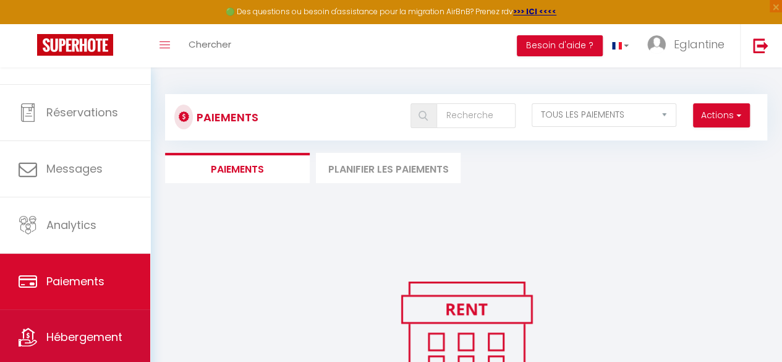
scroll to position [71, 0]
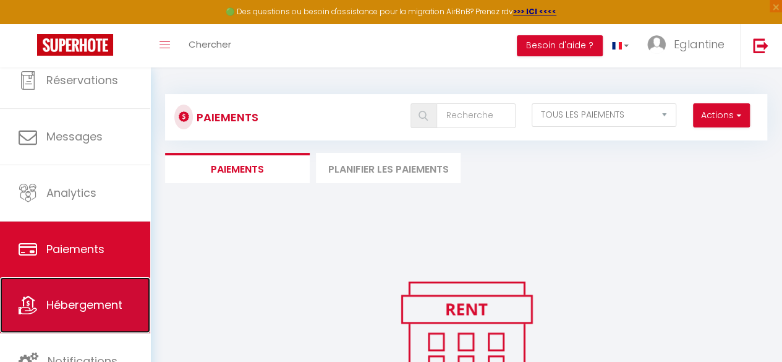
click at [98, 298] on span "Hébergement" at bounding box center [84, 304] width 76 height 15
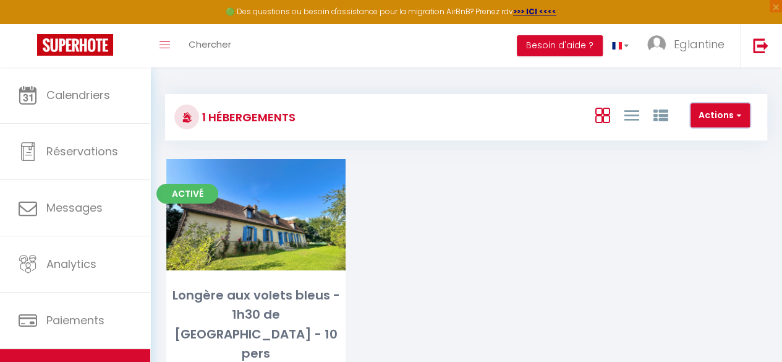
click at [714, 118] on button "Actions" at bounding box center [720, 115] width 59 height 25
click at [654, 228] on div "Activé Editer Longère aux volets bleus - 1h30 de Paris - 10 pers eglantine.gode…" at bounding box center [466, 289] width 631 height 260
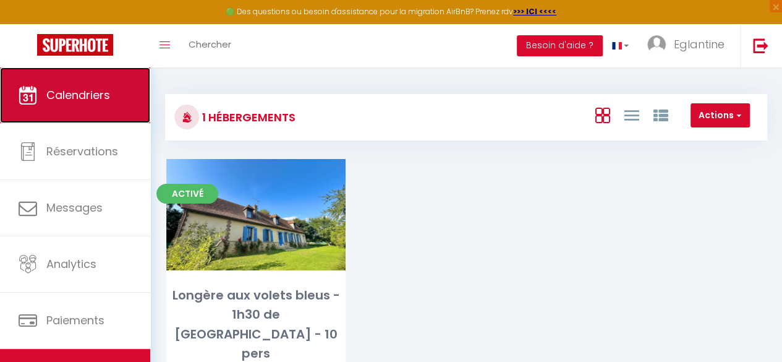
click at [43, 70] on link "Calendriers" at bounding box center [75, 95] width 150 height 56
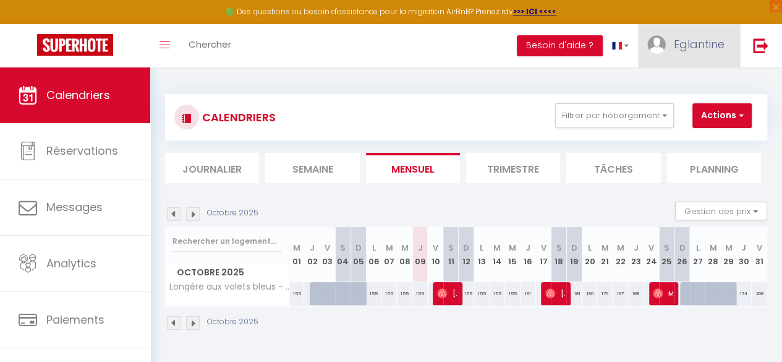
click at [708, 49] on span "Eglantine" at bounding box center [699, 43] width 51 height 15
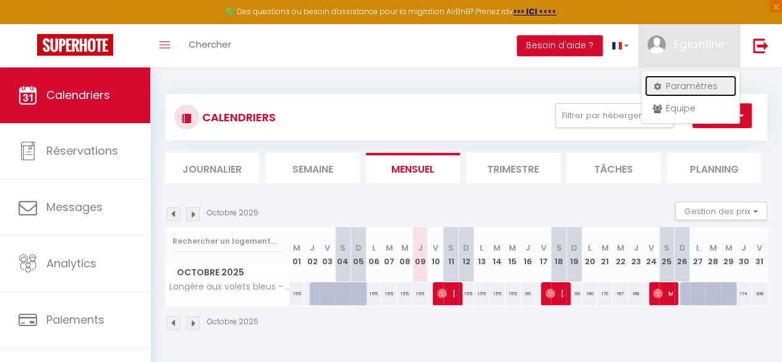
click at [682, 93] on link "Paramètres" at bounding box center [691, 85] width 92 height 21
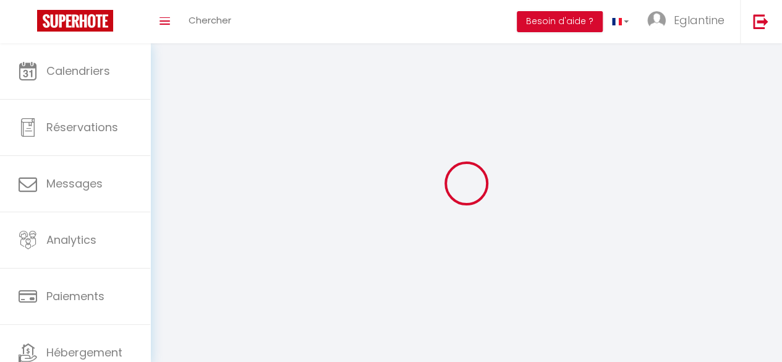
type input "Eglantine"
type input "Godefroy"
type input "[PHONE_NUMBER]"
type input "[STREET_ADDRESS][PERSON_NAME]"
type input "75017"
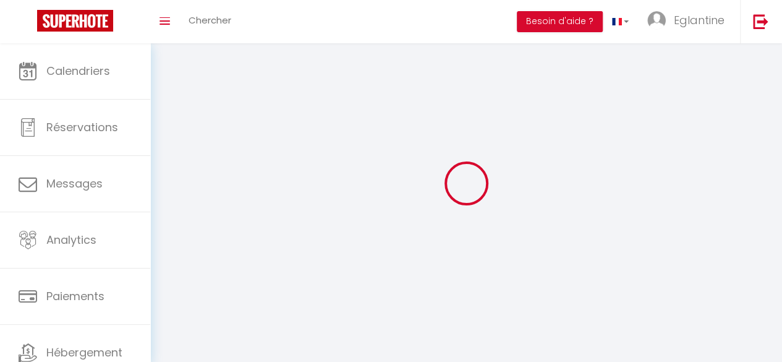
type input "[GEOGRAPHIC_DATA]"
type input "tO5kVHkTVgsyGWkBecQxjBSYL"
type input "gVafPt8RIQoZ6UhqLoluYgbMS"
type input "[URL][DOMAIN_NAME]"
select select "28"
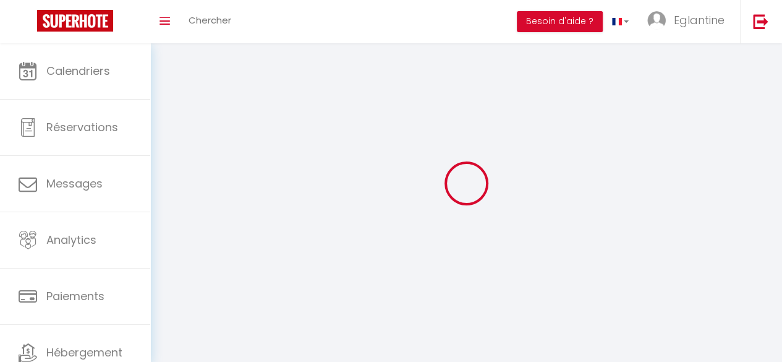
select select "fr"
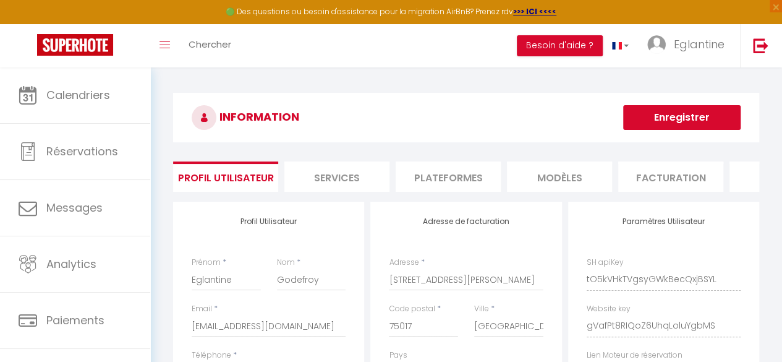
click at [450, 169] on li "Plateformes" at bounding box center [448, 176] width 105 height 30
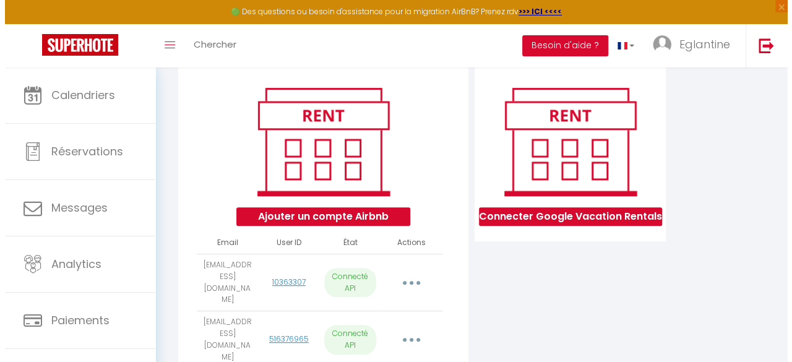
scroll to position [186, 0]
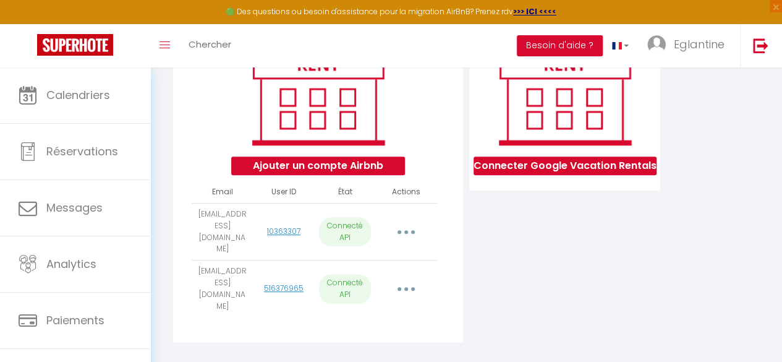
click at [405, 287] on icon "button" at bounding box center [407, 289] width 4 height 4
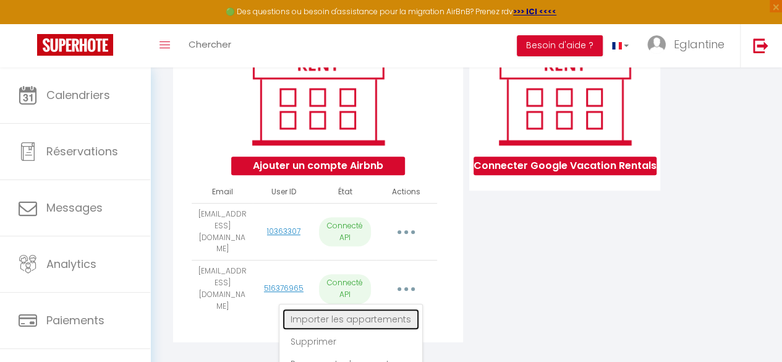
click at [367, 310] on link "Importer les appartements" at bounding box center [351, 319] width 137 height 21
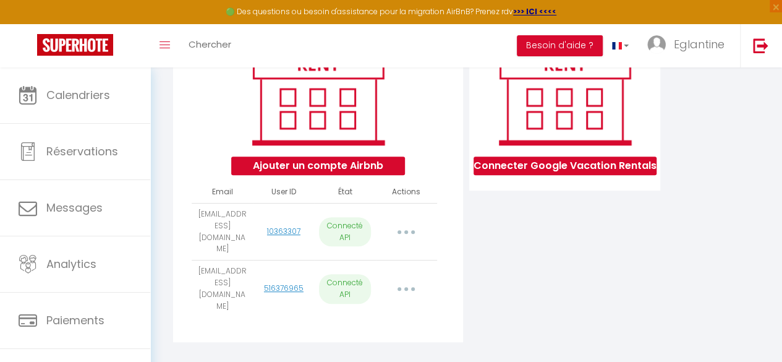
select select
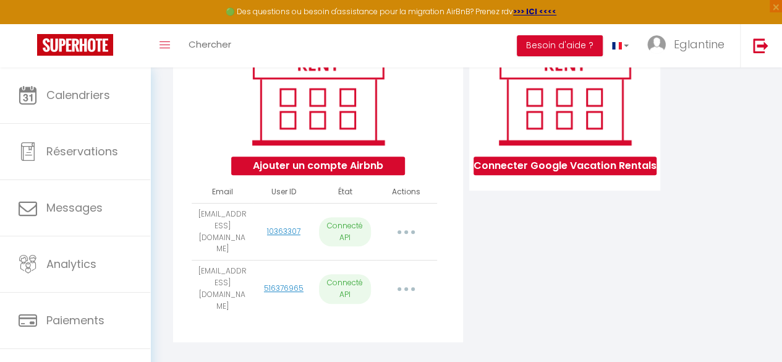
select select
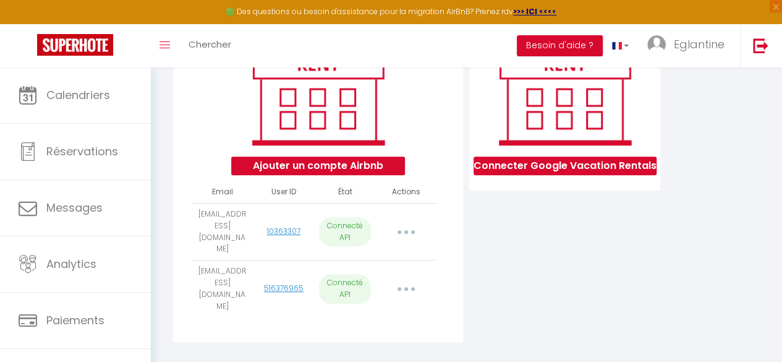
select select
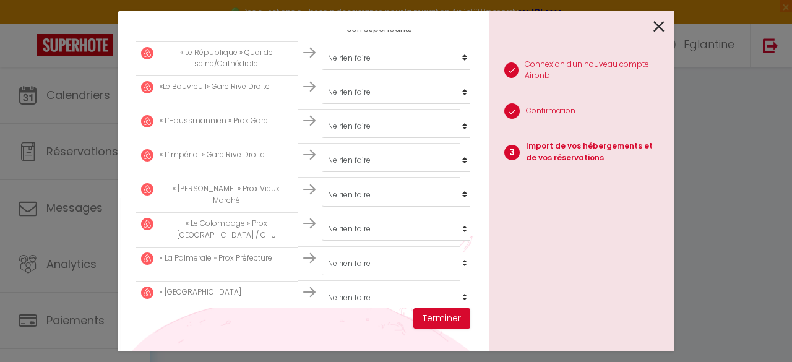
scroll to position [304, 0]
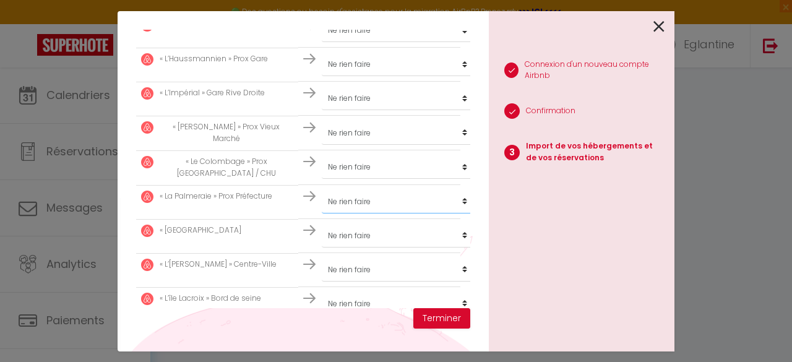
click at [379, 200] on select "Créer un nouvel hébergement Ne rien faire Longère aux volets bleus - 1h30 de Pa…" at bounding box center [398, 202] width 152 height 24
select select "create_new"
click at [322, 190] on select "Créer un nouvel hébergement Ne rien faire Longère aux volets bleus - 1h30 de Pa…" at bounding box center [398, 202] width 152 height 24
